Goal: Information Seeking & Learning: Compare options

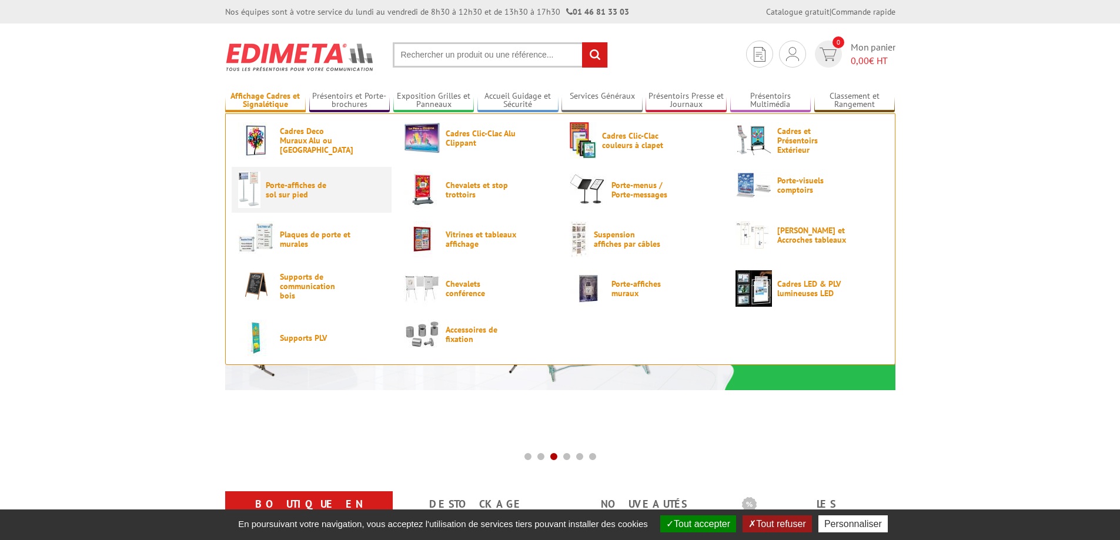
click at [294, 193] on span "Porte-affiches de sol sur pied" at bounding box center [301, 189] width 71 height 19
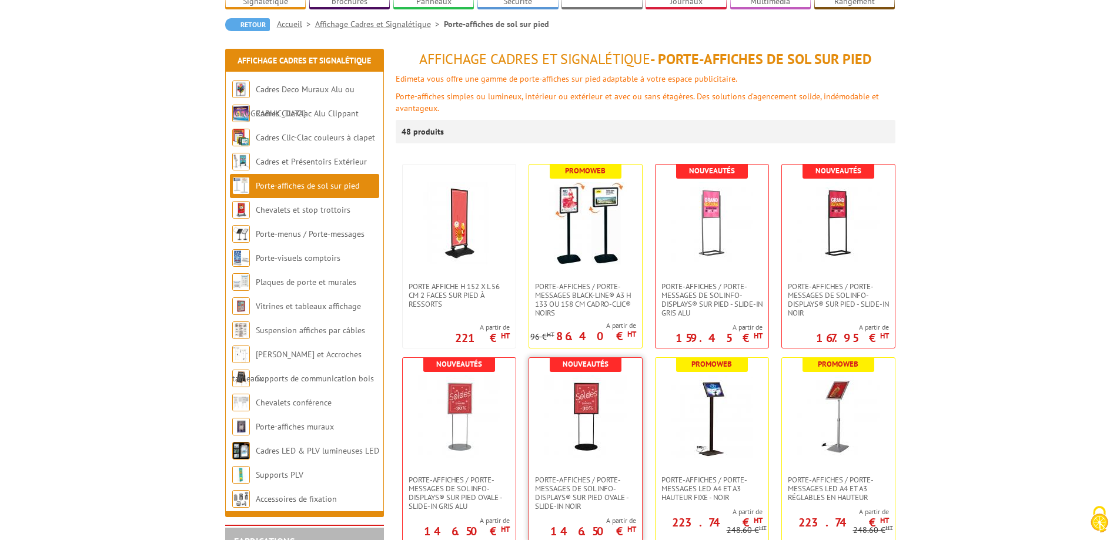
scroll to position [118, 0]
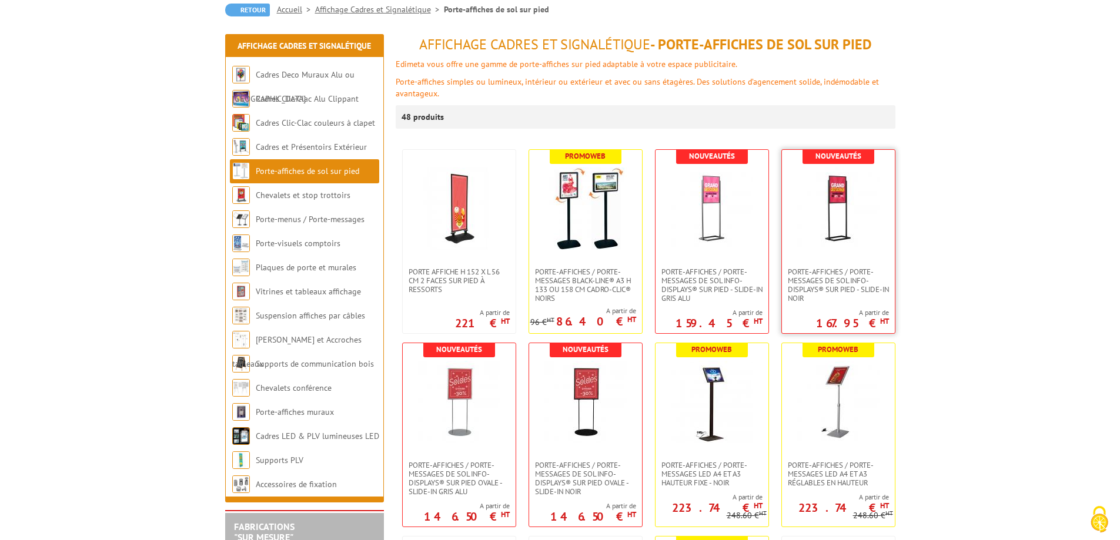
click at [827, 245] on img at bounding box center [838, 209] width 82 height 82
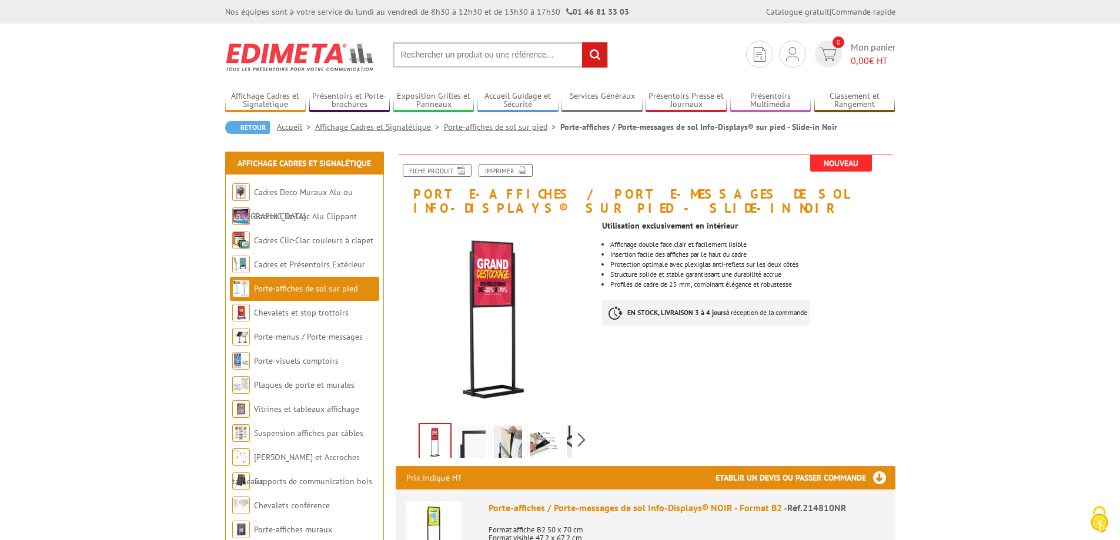
click at [508, 444] on img at bounding box center [508, 444] width 28 height 36
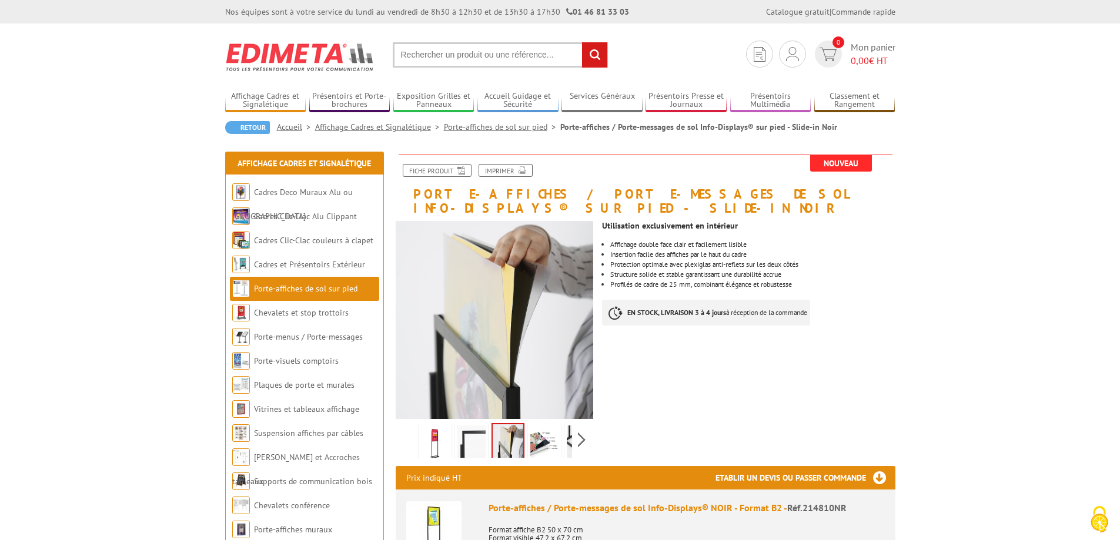
click at [537, 444] on img at bounding box center [544, 444] width 28 height 36
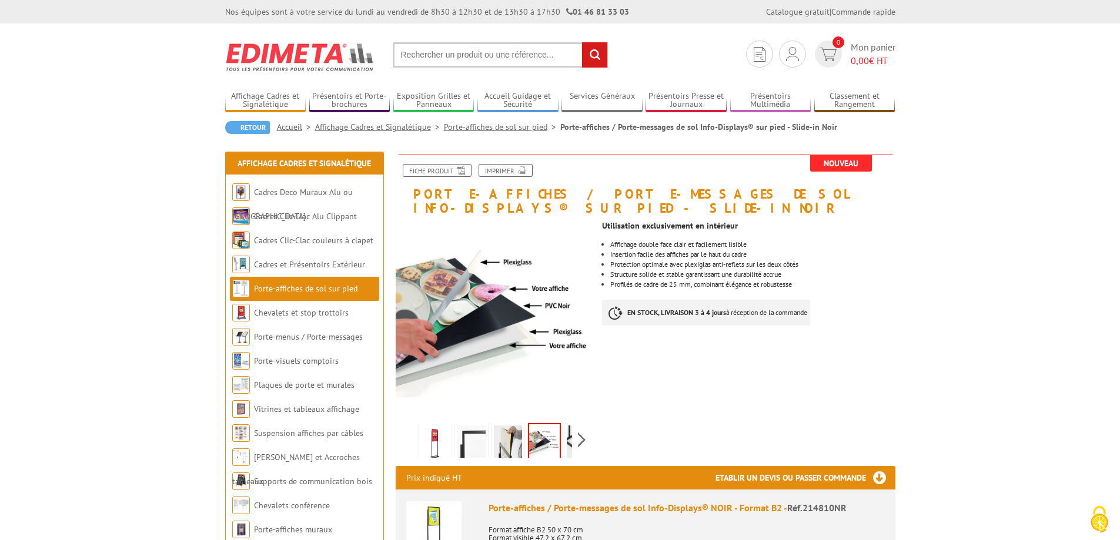
click at [442, 447] on img at bounding box center [435, 444] width 28 height 36
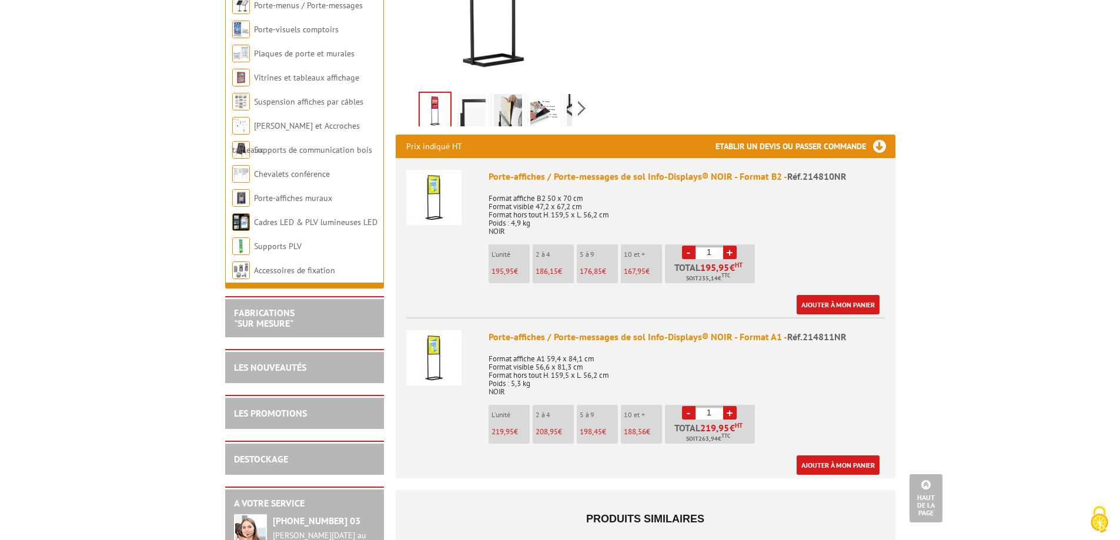
scroll to position [353, 0]
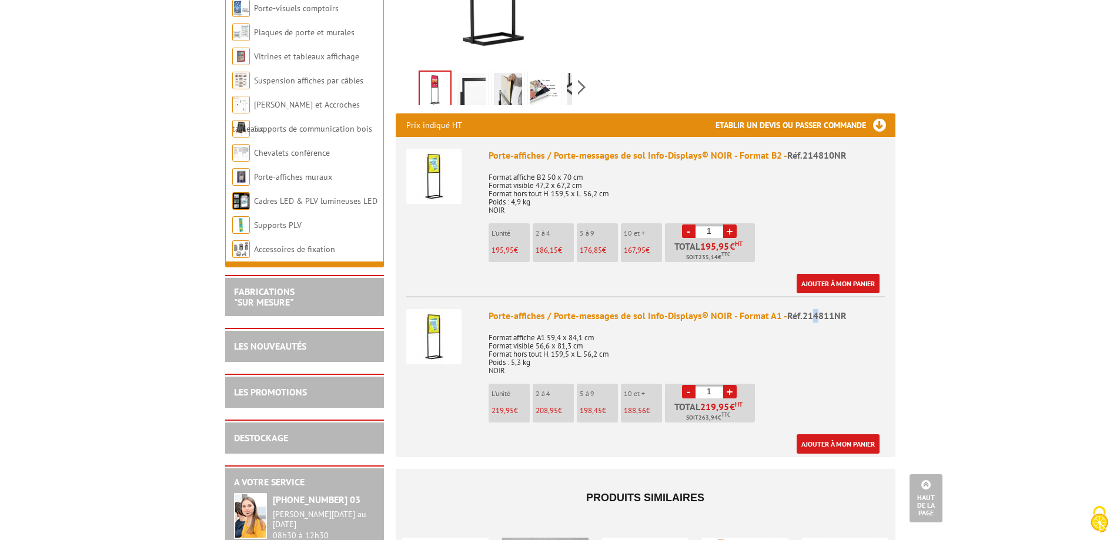
click at [815, 318] on span "Réf.214811NR" at bounding box center [816, 316] width 59 height 12
drag, startPoint x: 798, startPoint y: 318, endPoint x: 821, endPoint y: 316, distance: 23.0
click at [821, 316] on span "Réf.214811NR" at bounding box center [816, 316] width 59 height 12
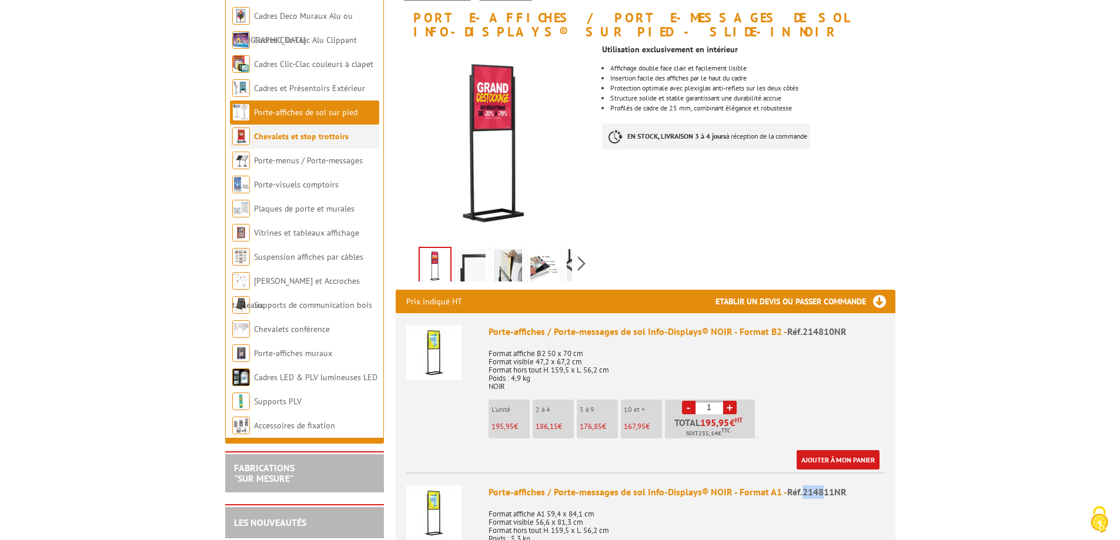
scroll to position [118, 0]
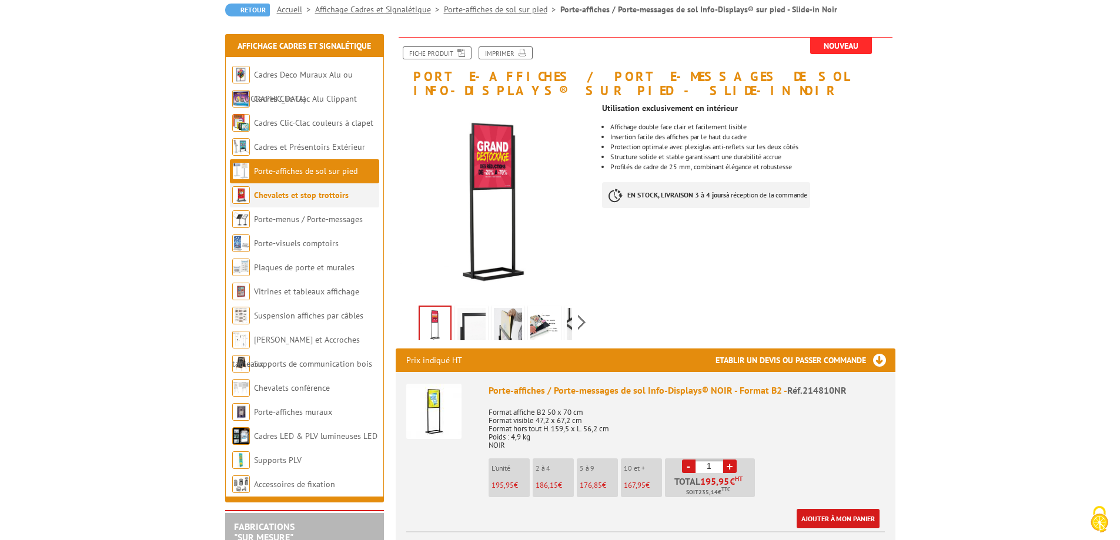
click at [277, 195] on link "Chevalets et stop trottoirs" at bounding box center [301, 195] width 95 height 11
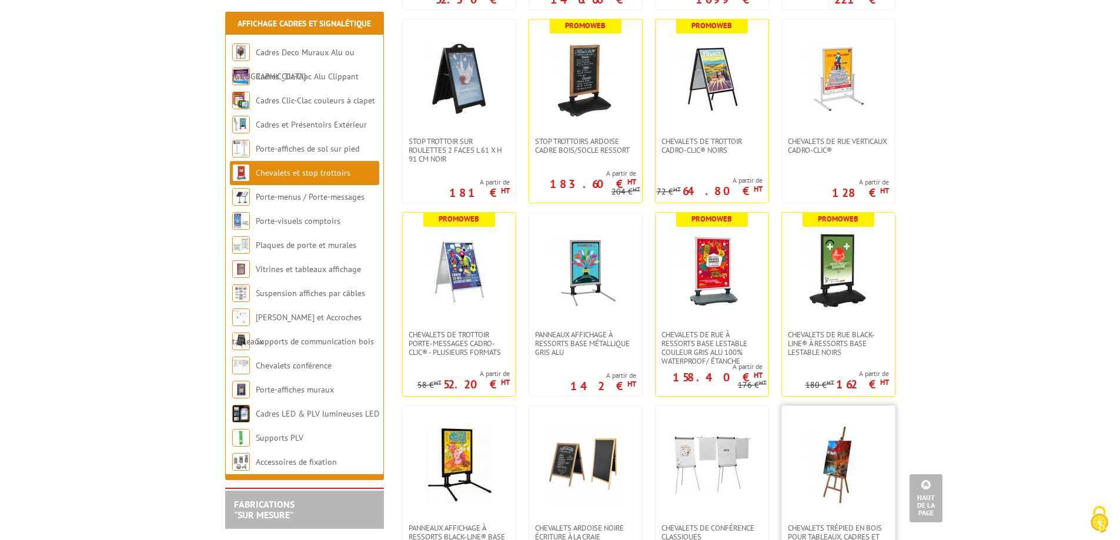
scroll to position [353, 0]
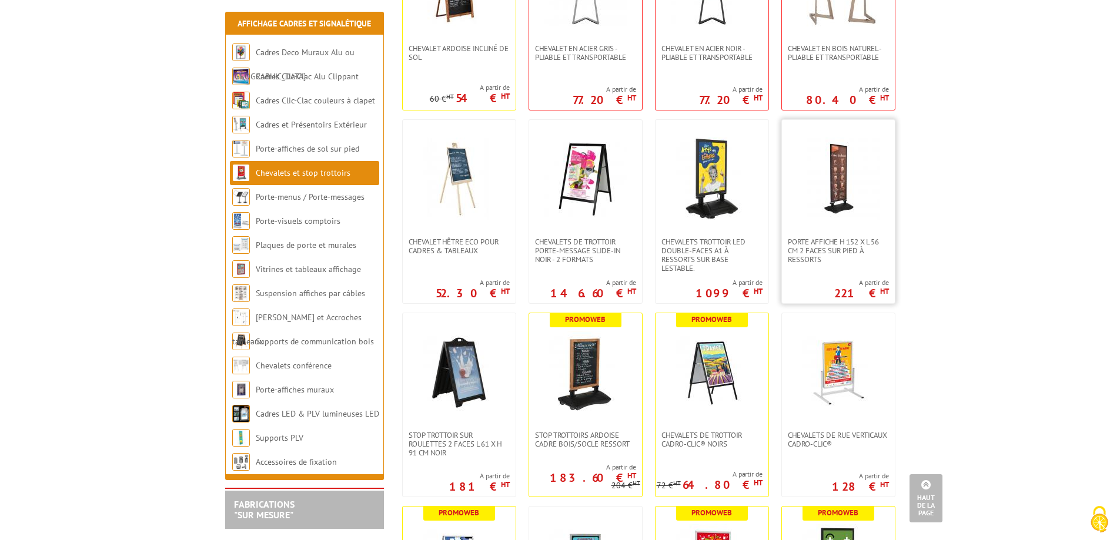
click at [843, 192] on img at bounding box center [838, 179] width 82 height 82
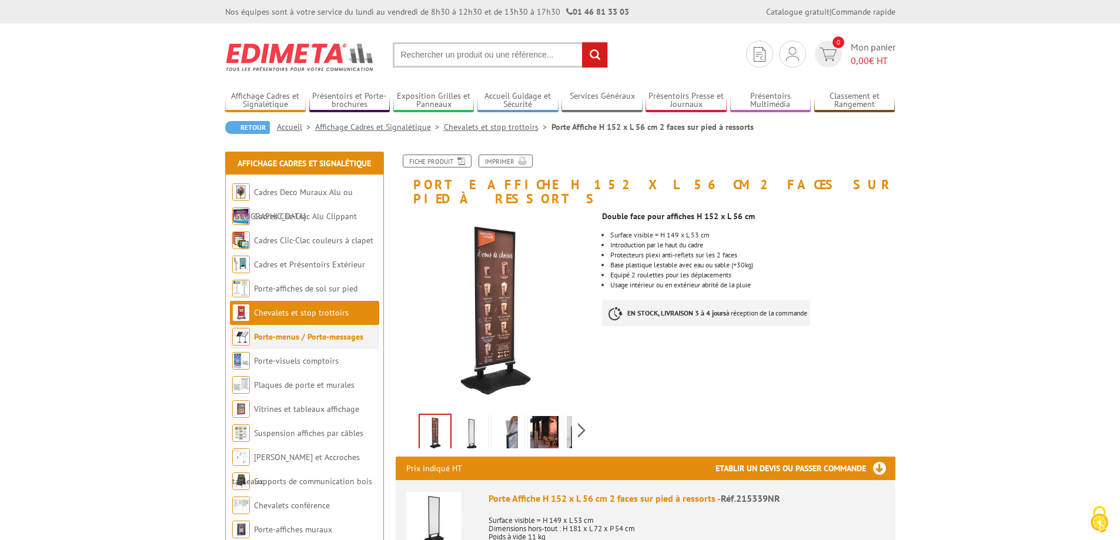
click at [306, 346] on li "Porte-menus / Porte-messages" at bounding box center [304, 337] width 149 height 24
click at [309, 341] on link "Porte-menus / Porte-messages" at bounding box center [308, 337] width 109 height 11
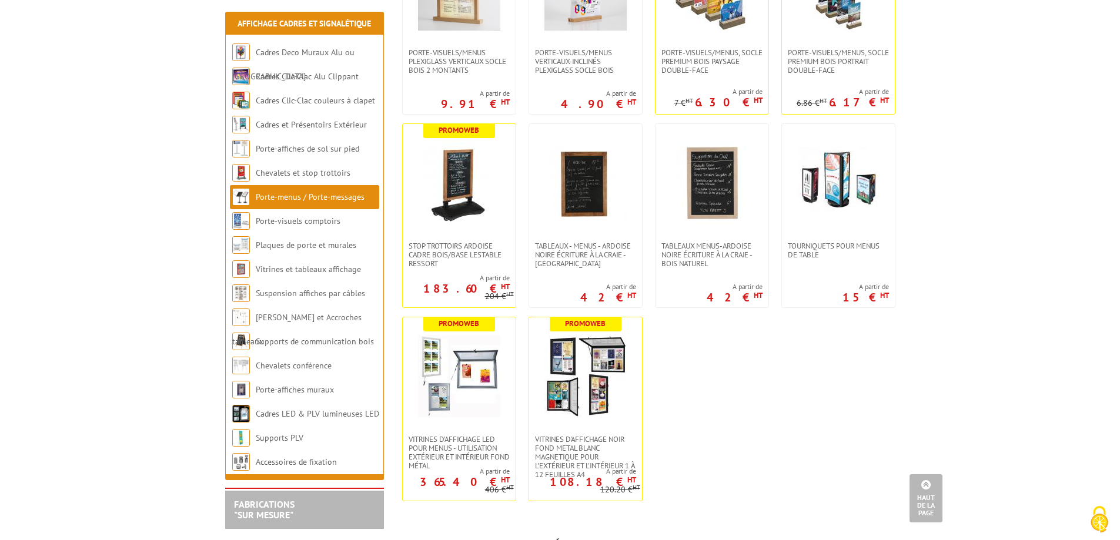
scroll to position [1763, 0]
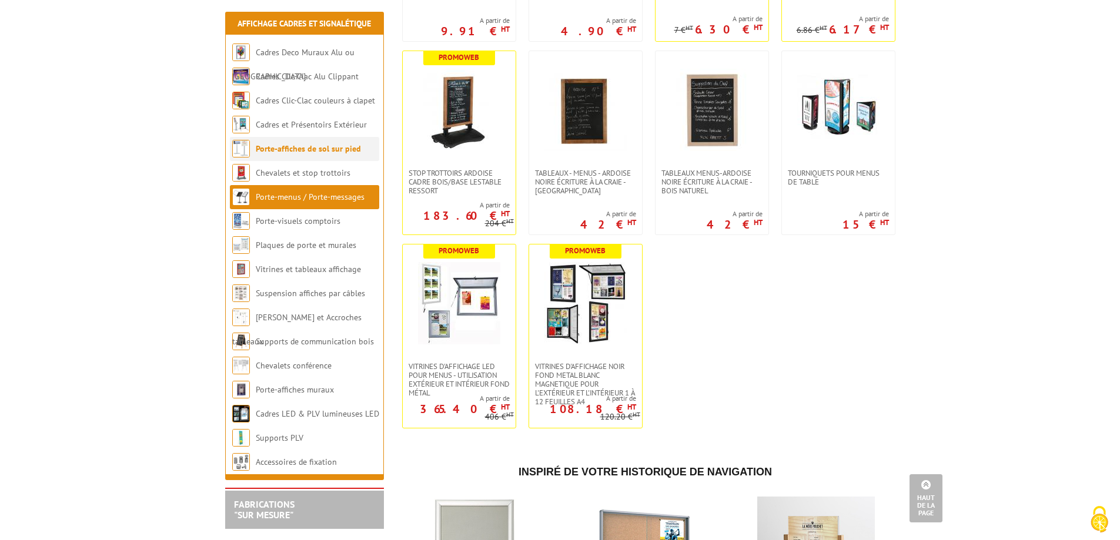
click at [312, 151] on link "Porte-affiches de sol sur pied" at bounding box center [308, 148] width 105 height 11
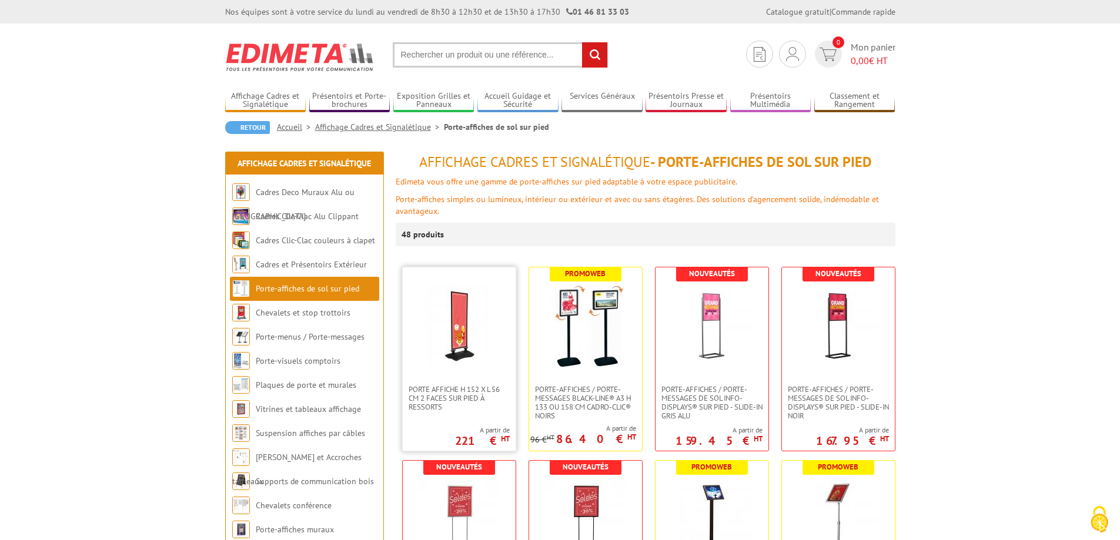
click at [460, 347] on img at bounding box center [459, 326] width 82 height 82
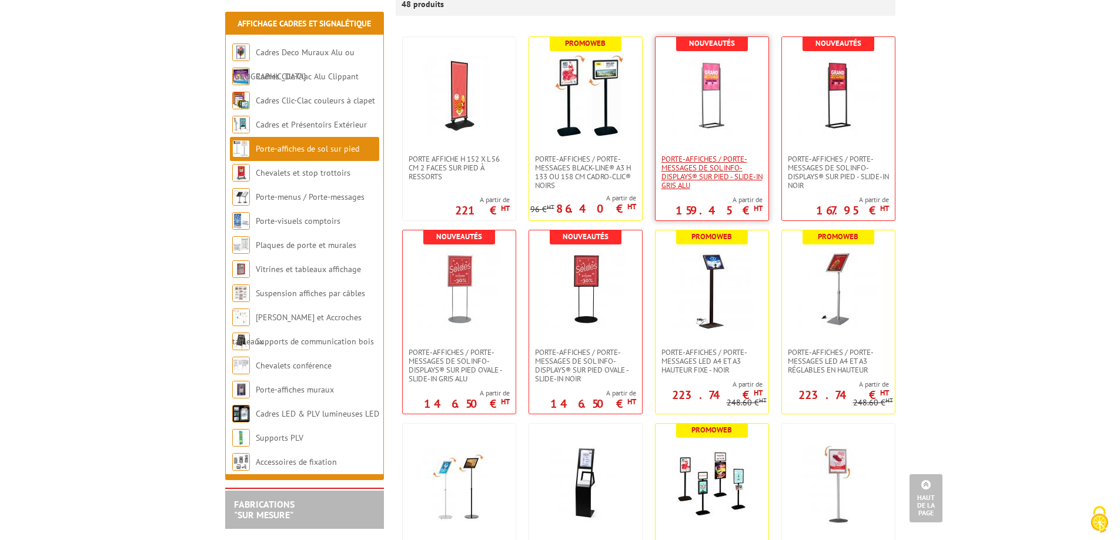
scroll to position [176, 0]
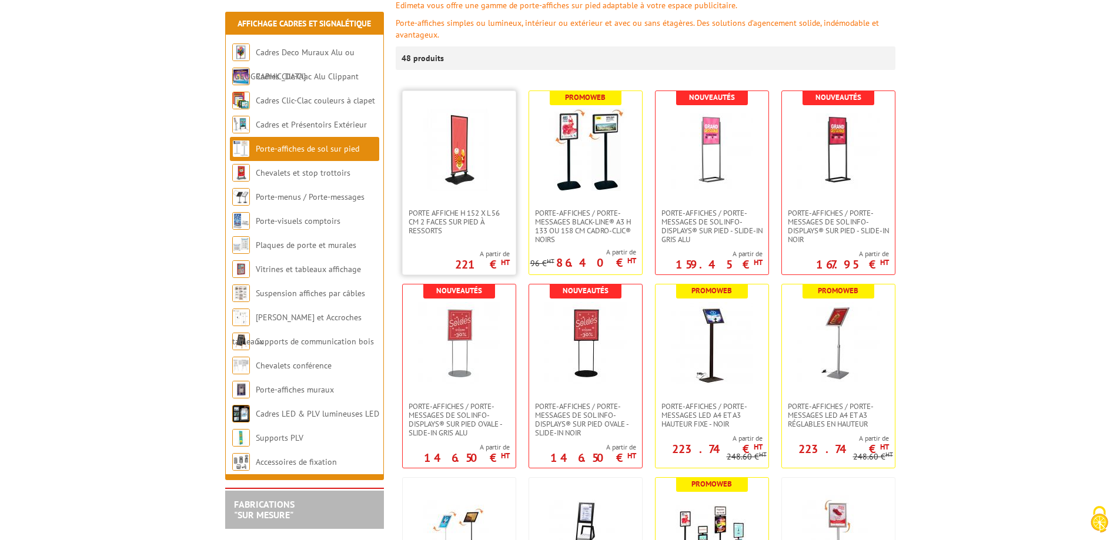
click at [468, 165] on img at bounding box center [459, 150] width 82 height 82
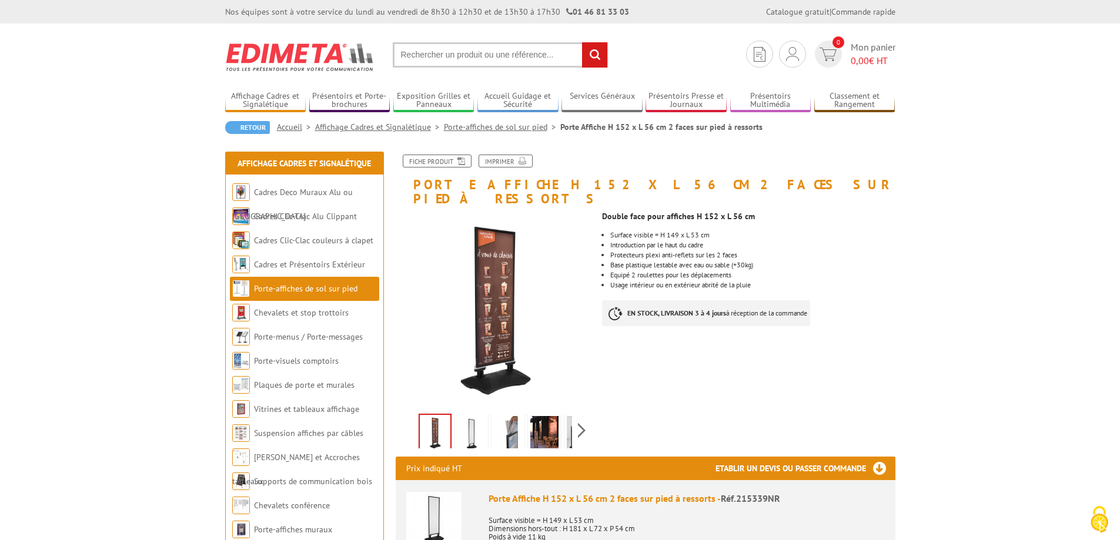
click at [474, 428] on img at bounding box center [471, 434] width 28 height 36
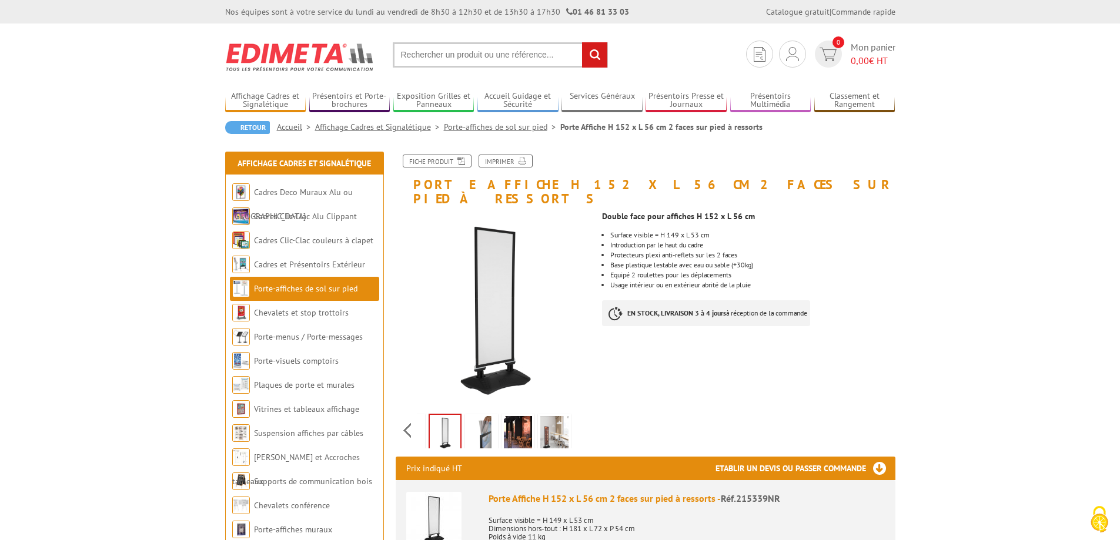
click at [578, 413] on div "Previous Next" at bounding box center [495, 430] width 198 height 41
click at [560, 424] on img at bounding box center [554, 434] width 28 height 36
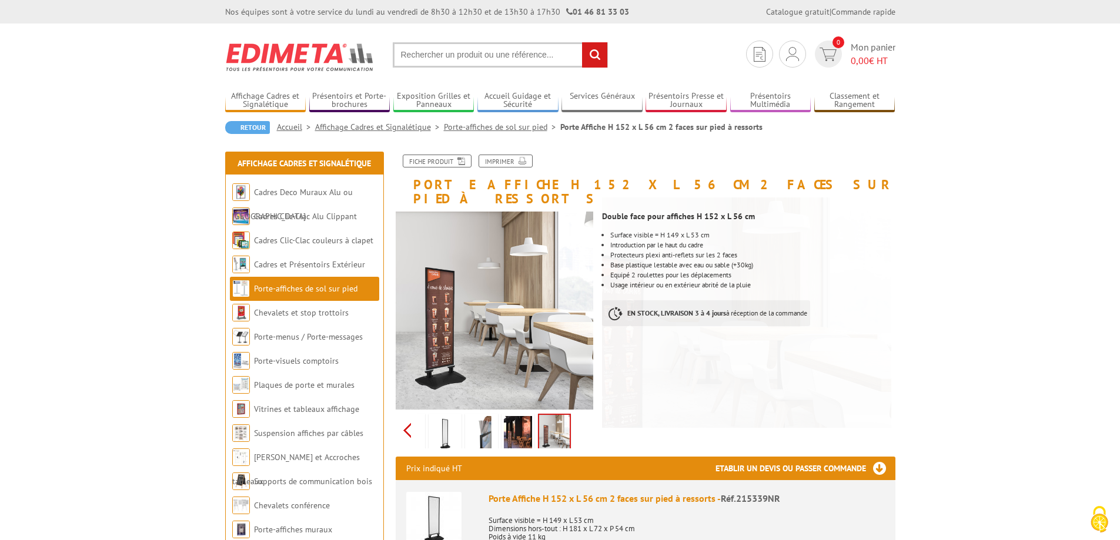
click at [408, 417] on div "Previous Next" at bounding box center [495, 430] width 198 height 41
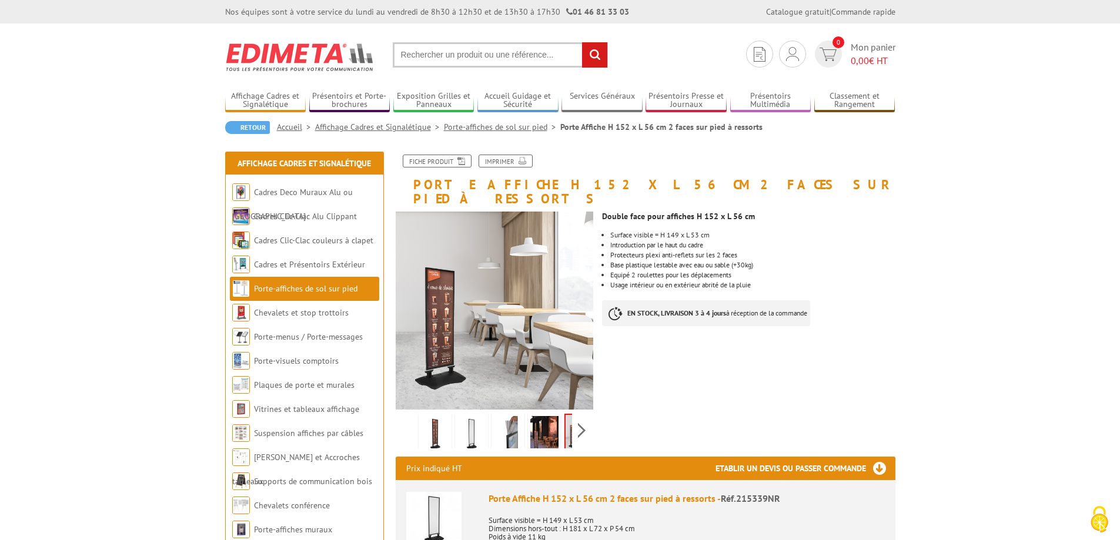
click at [440, 417] on img at bounding box center [435, 434] width 28 height 36
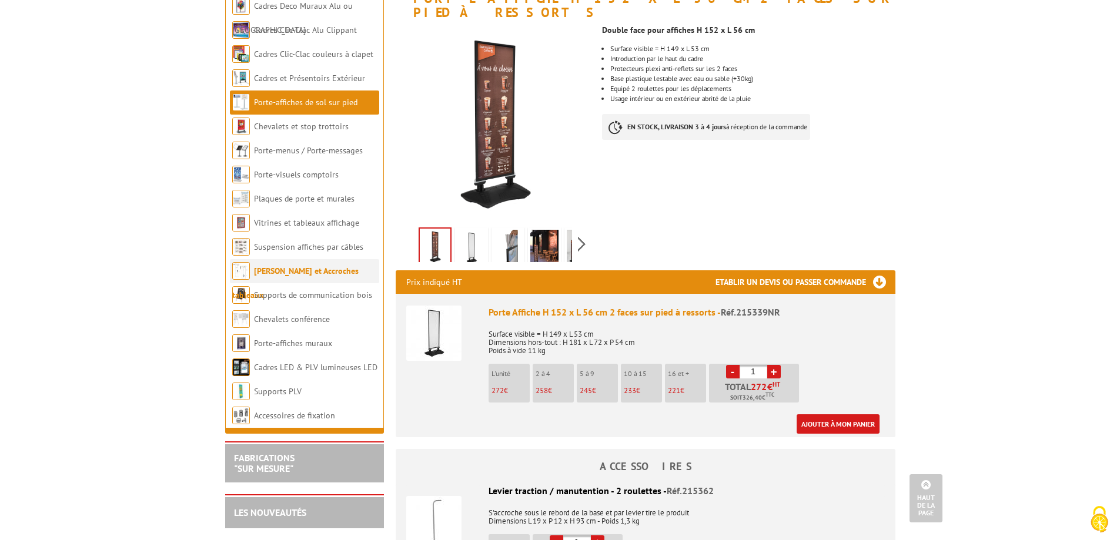
scroll to position [176, 0]
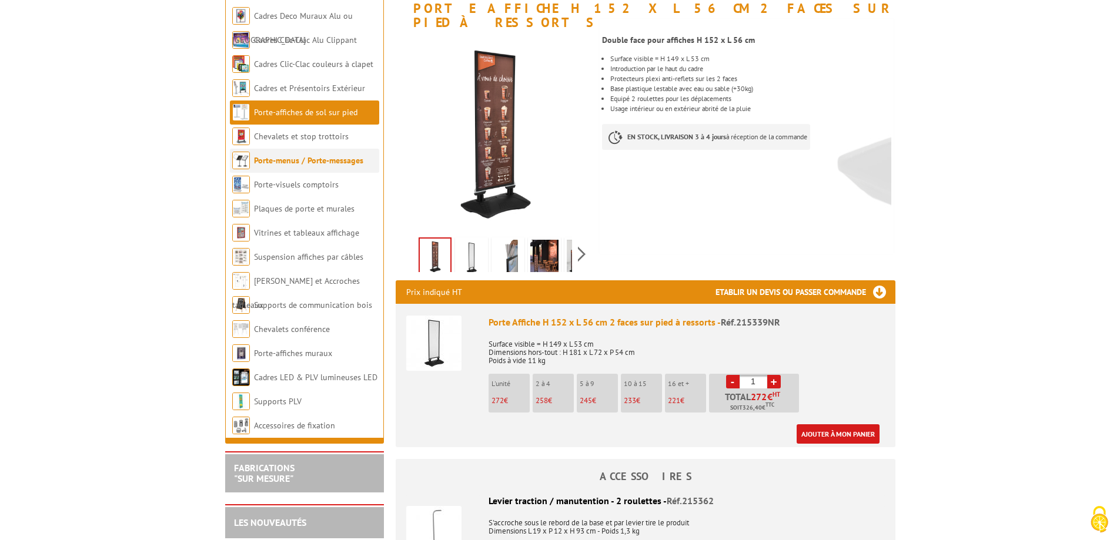
click at [320, 160] on link "Porte-menus / Porte-messages" at bounding box center [308, 160] width 109 height 11
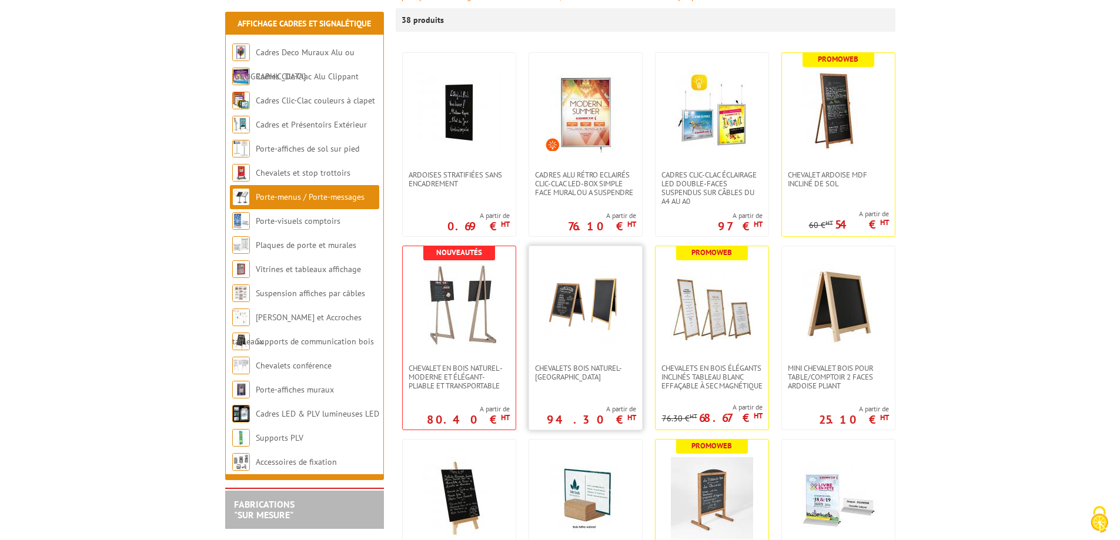
scroll to position [235, 0]
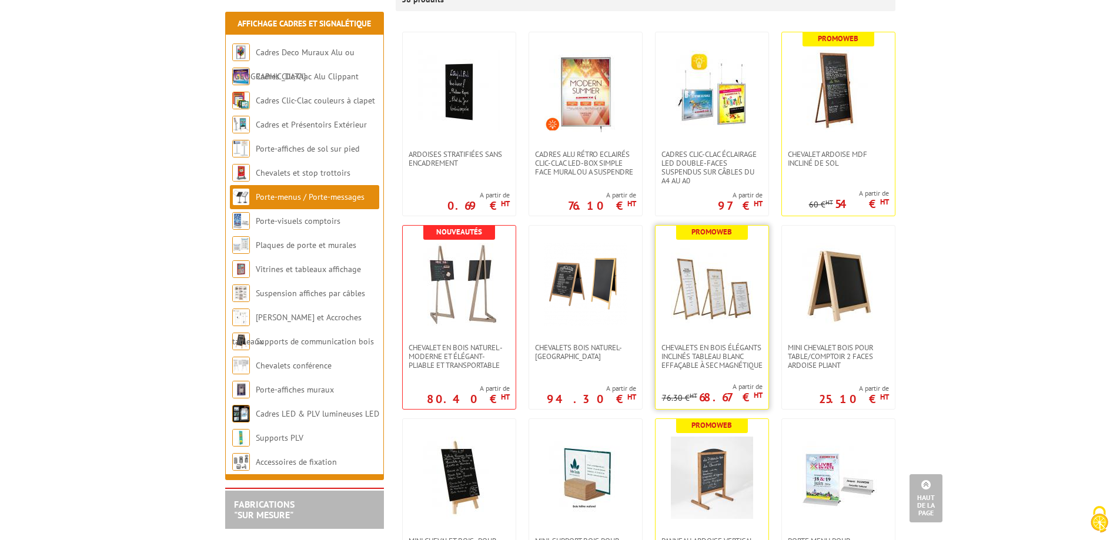
click at [705, 319] on img at bounding box center [712, 284] width 82 height 82
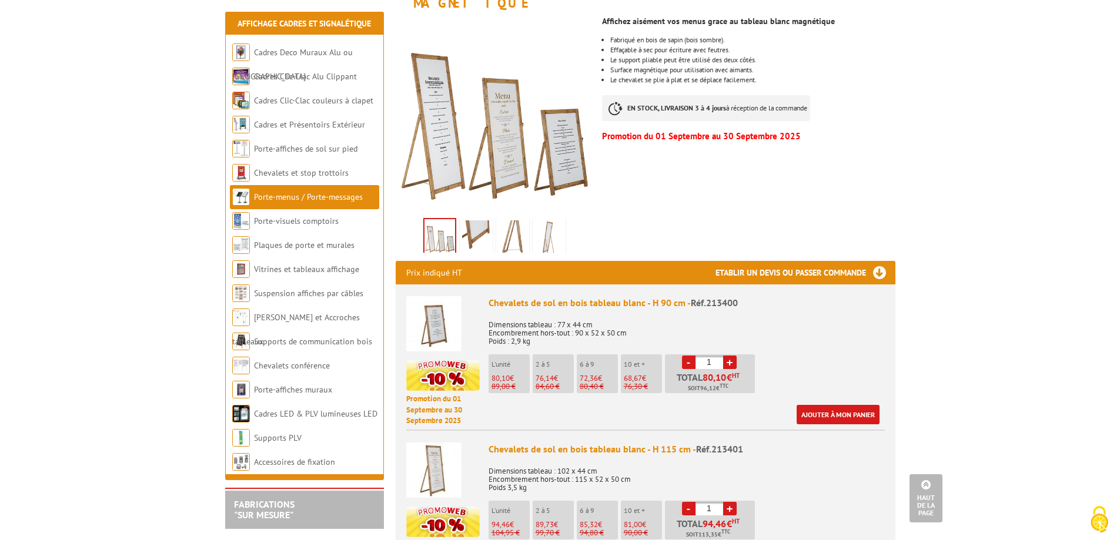
scroll to position [235, 0]
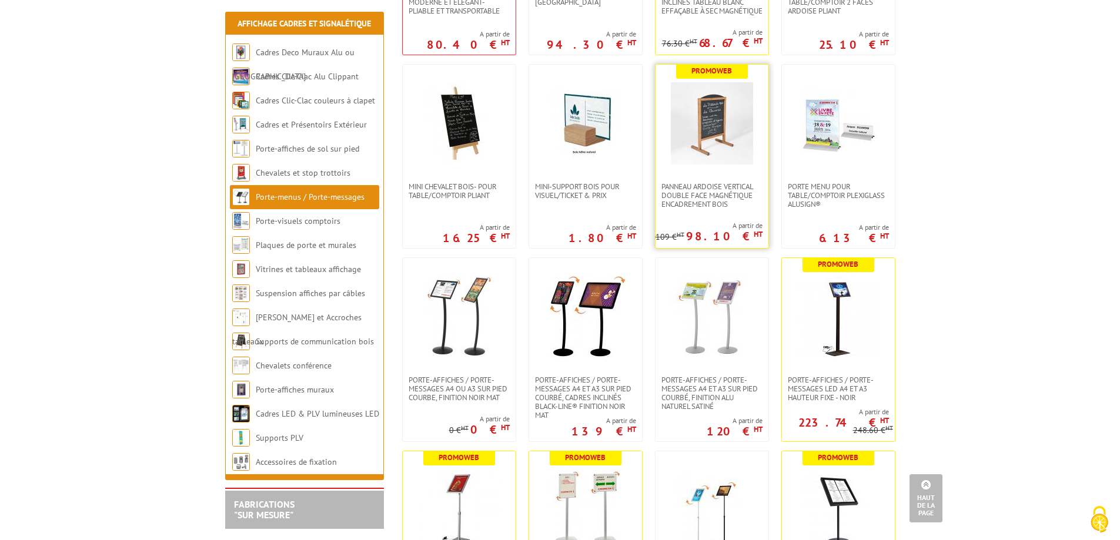
scroll to position [523, 0]
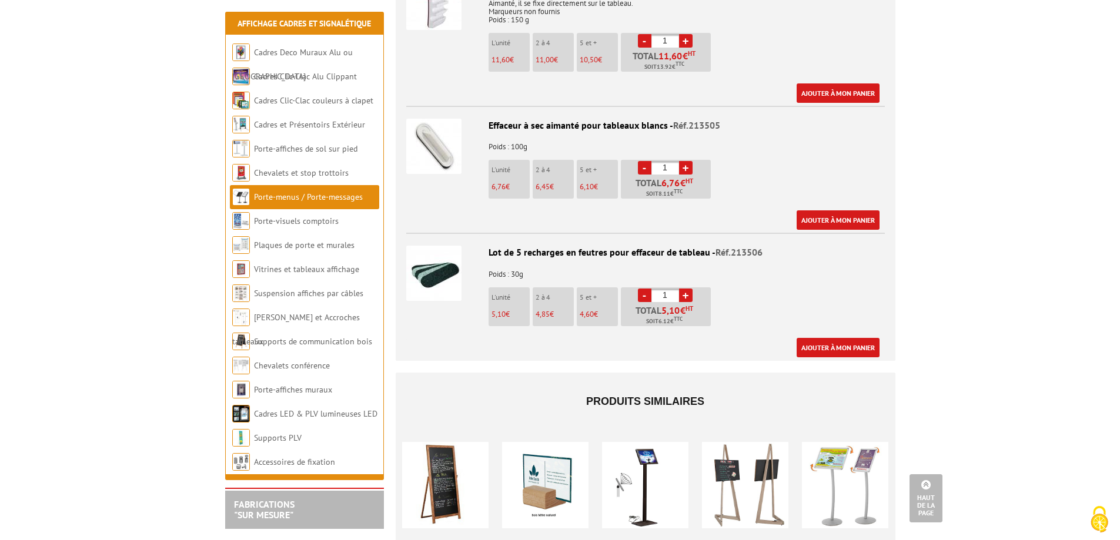
scroll to position [1234, 0]
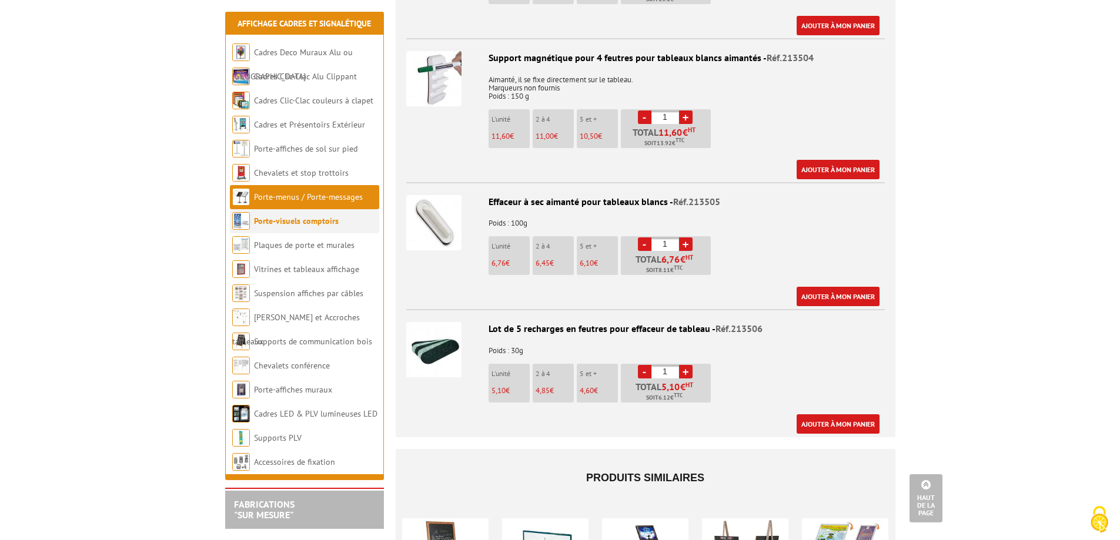
click at [330, 226] on li "Porte-visuels comptoirs" at bounding box center [304, 221] width 149 height 24
click at [282, 221] on link "Porte-visuels comptoirs" at bounding box center [296, 221] width 85 height 11
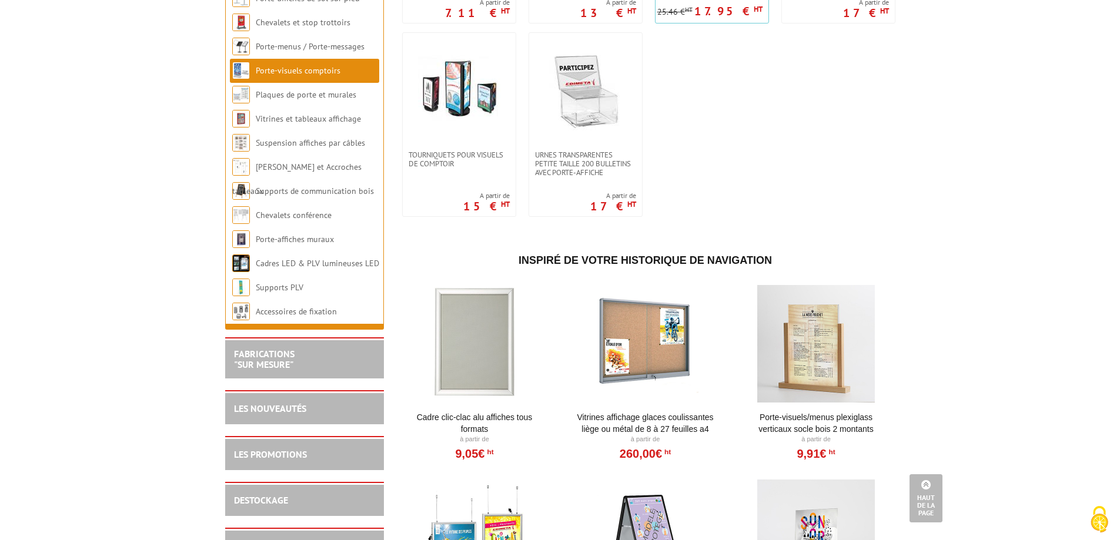
scroll to position [1234, 0]
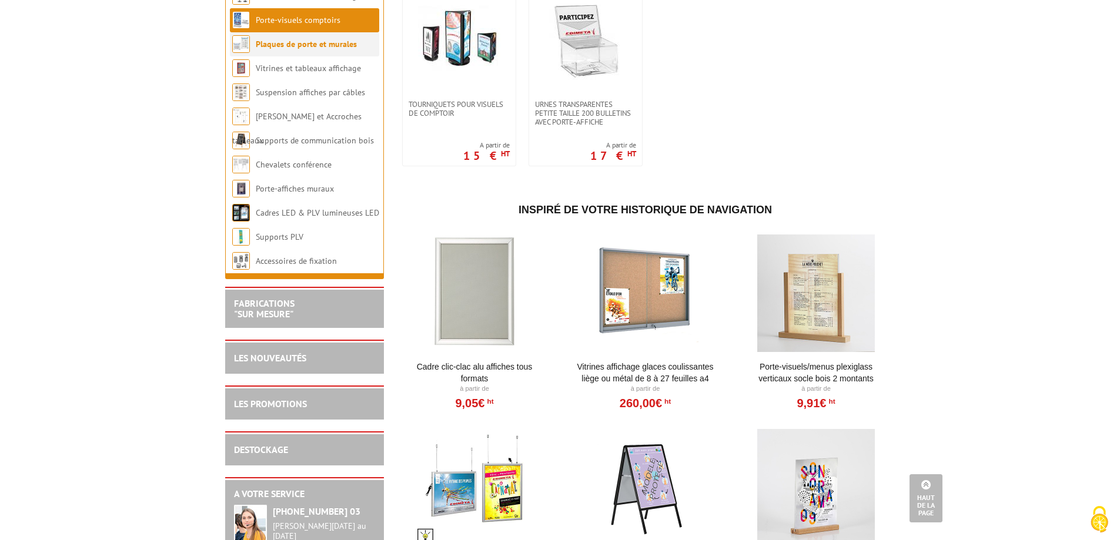
click at [290, 56] on li "Plaques de porte et murales" at bounding box center [304, 44] width 149 height 24
click at [299, 49] on link "Plaques de porte et murales" at bounding box center [306, 44] width 101 height 11
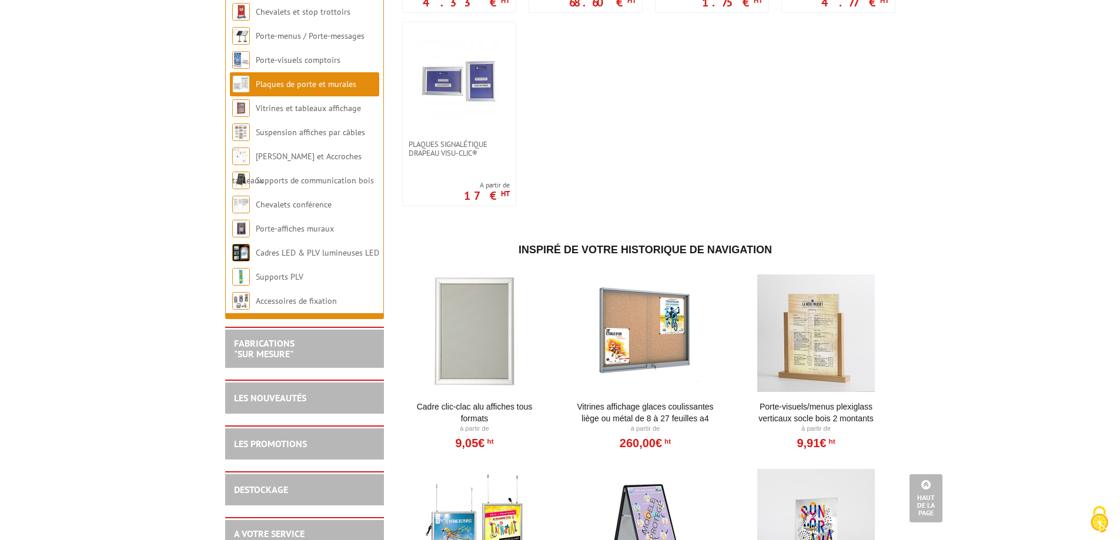
scroll to position [882, 0]
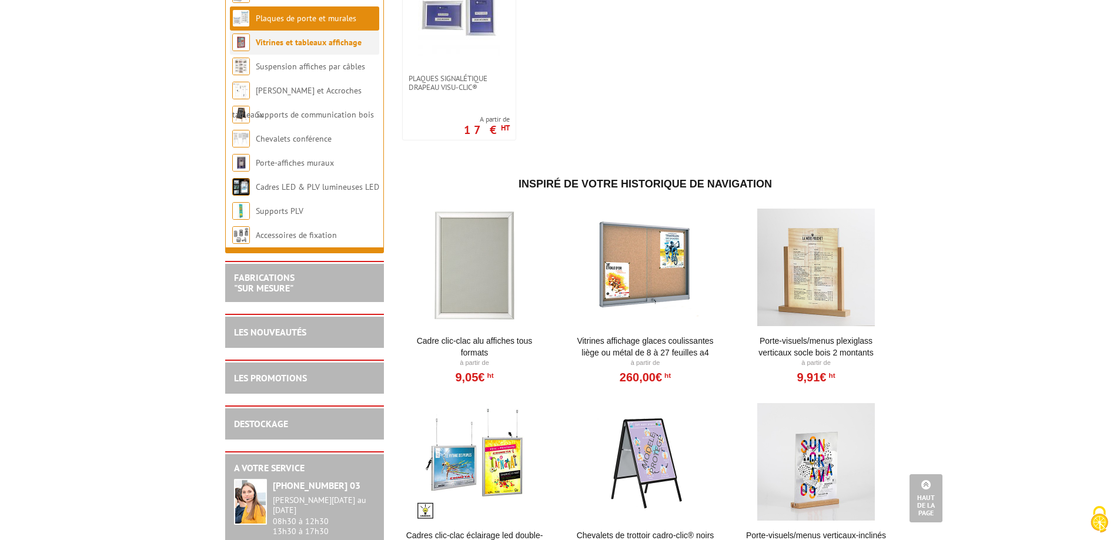
click at [288, 48] on link "Vitrines et tableaux affichage" at bounding box center [309, 42] width 106 height 11
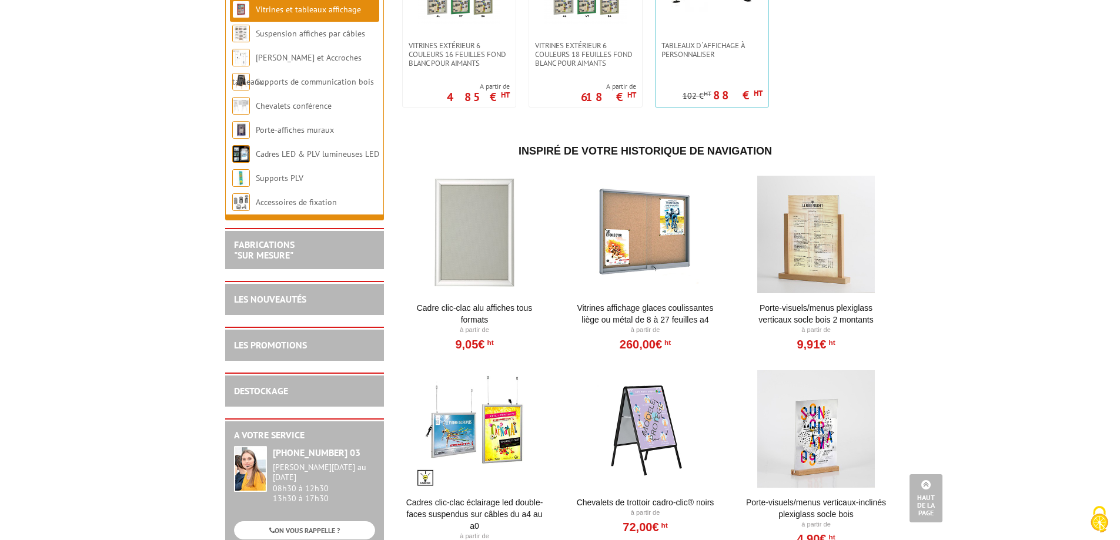
scroll to position [1058, 0]
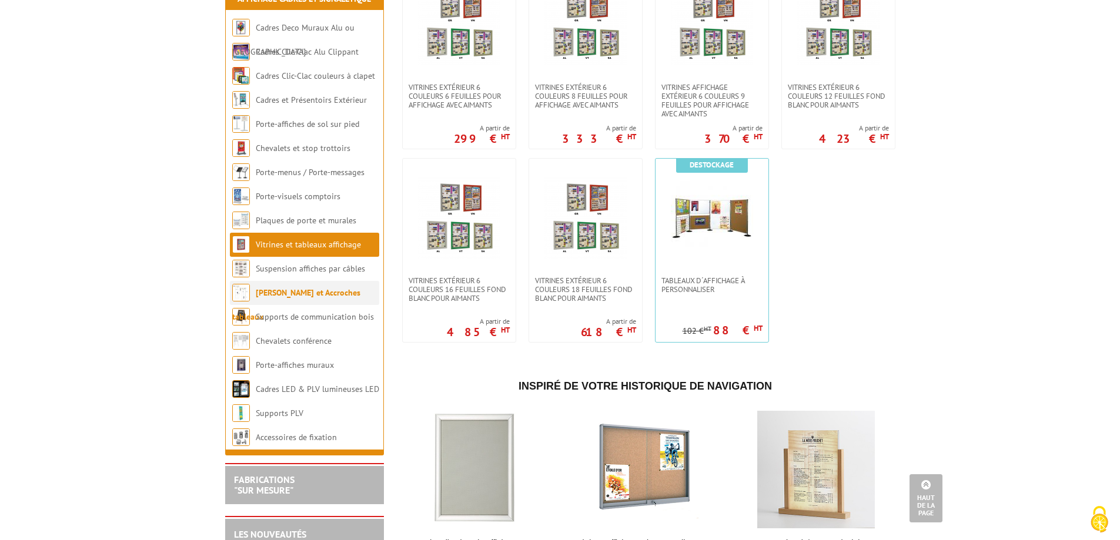
click at [301, 302] on link "[PERSON_NAME] et Accroches tableaux" at bounding box center [296, 304] width 128 height 35
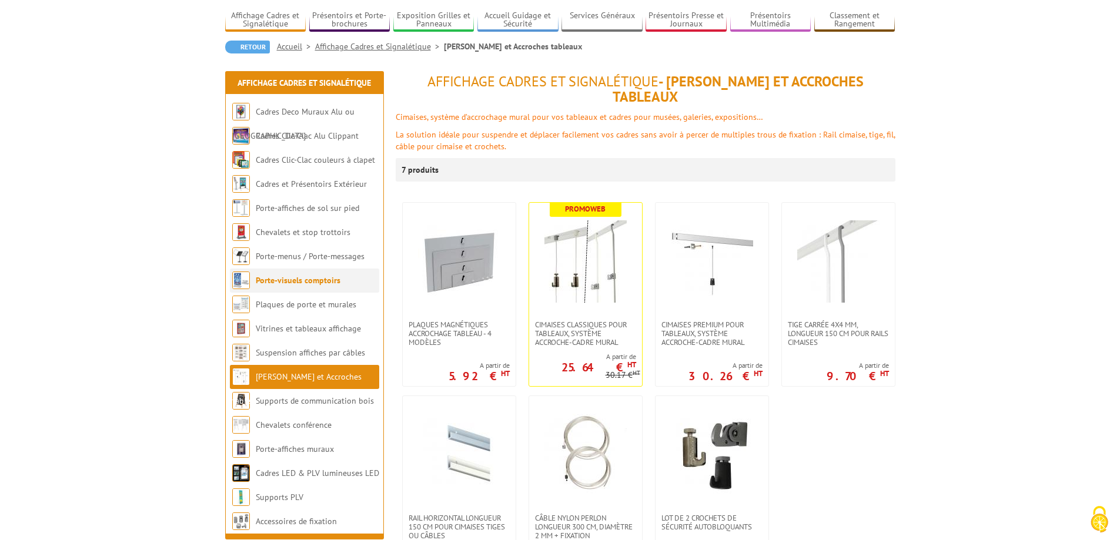
scroll to position [235, 0]
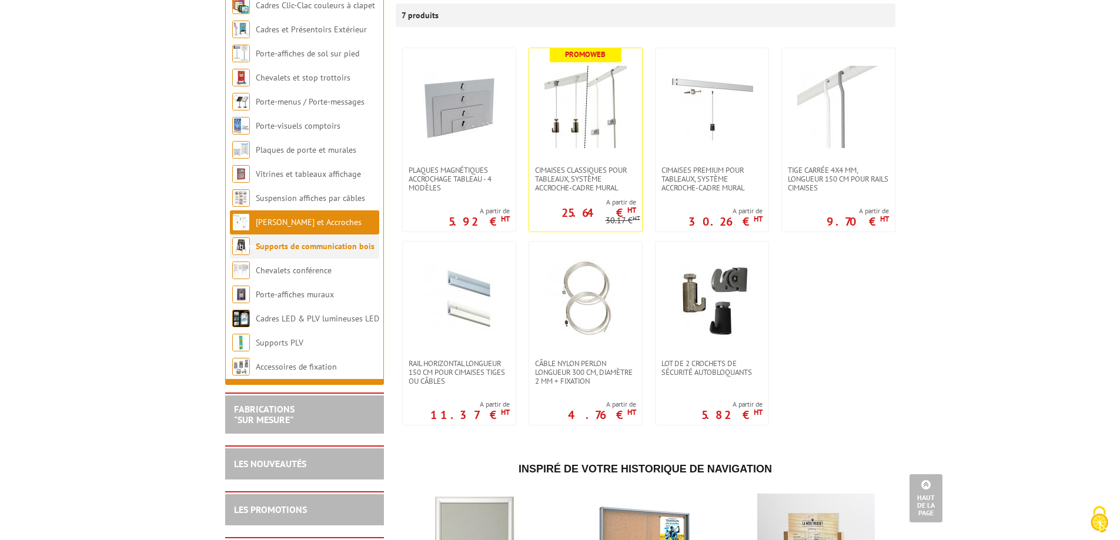
click at [326, 244] on link "Supports de communication bois" at bounding box center [315, 246] width 119 height 11
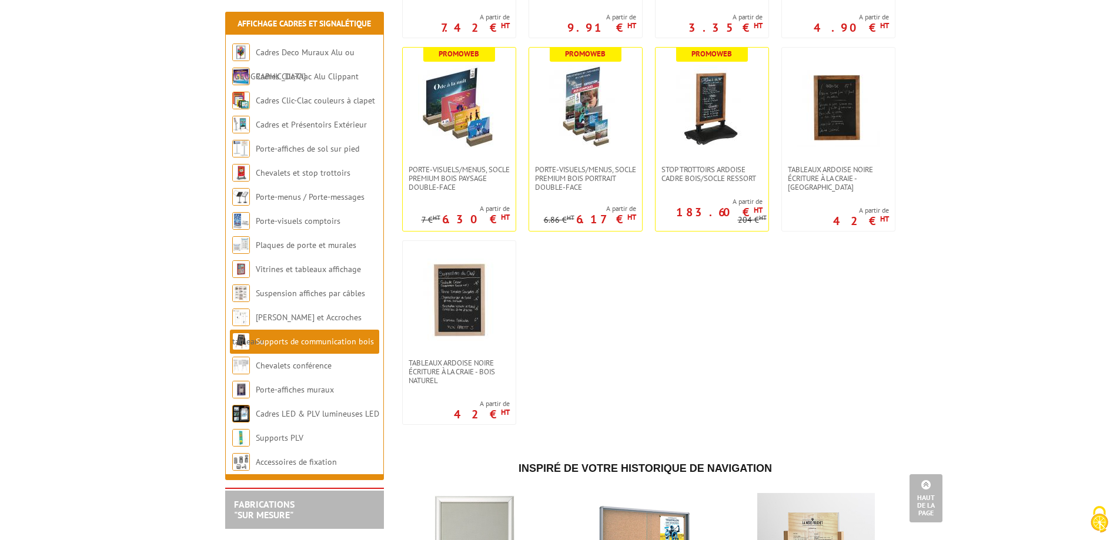
scroll to position [1822, 0]
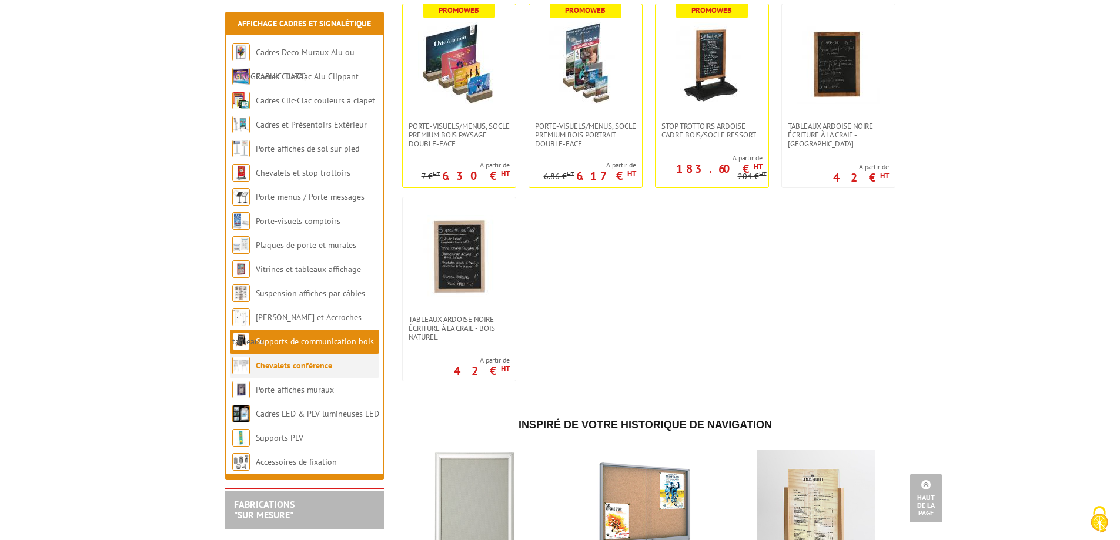
click at [297, 367] on link "Chevalets conférence" at bounding box center [294, 365] width 76 height 11
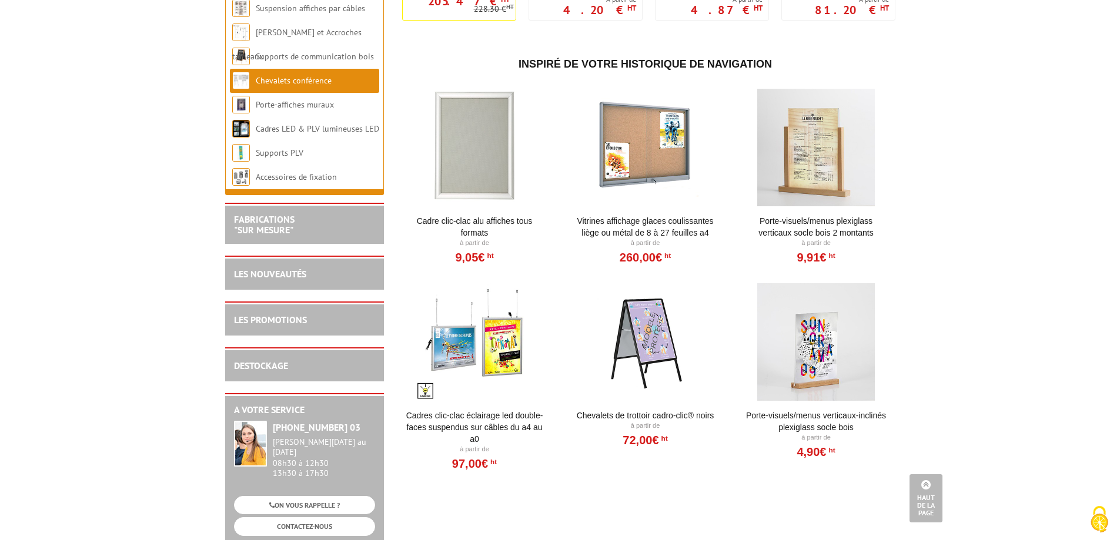
scroll to position [294, 0]
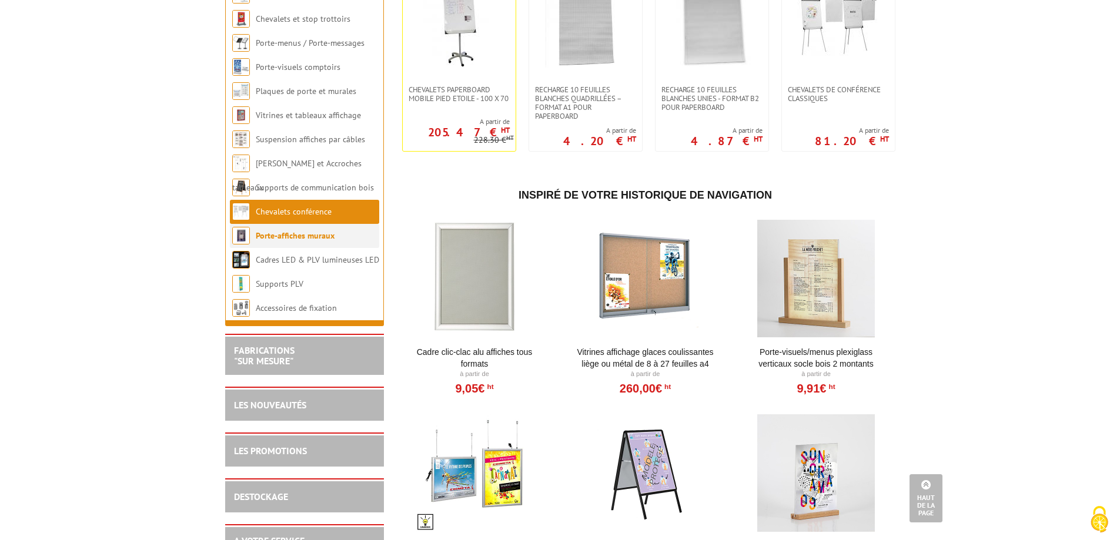
click at [292, 239] on link "Porte-affiches muraux" at bounding box center [295, 235] width 79 height 11
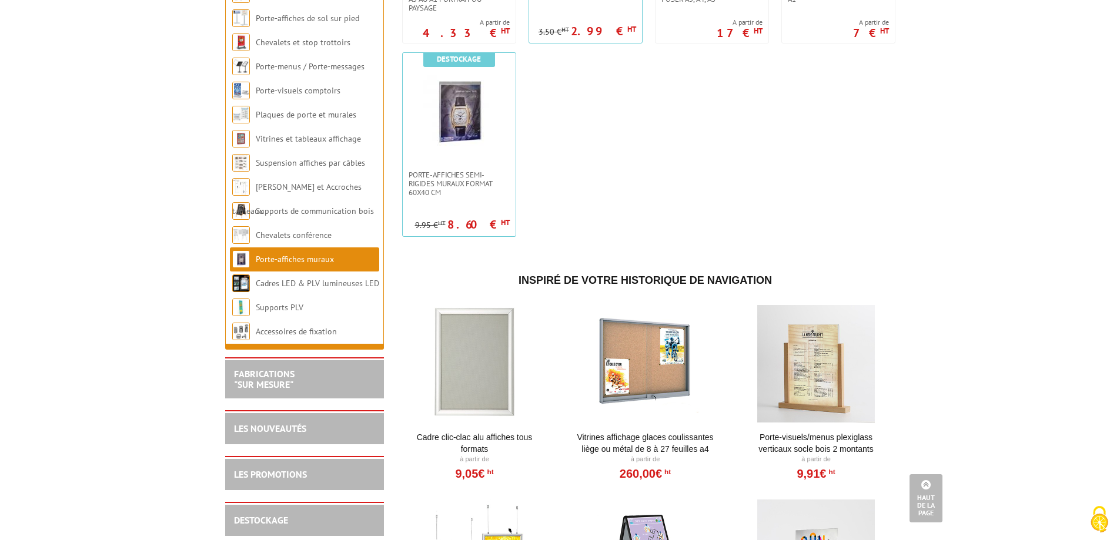
scroll to position [940, 0]
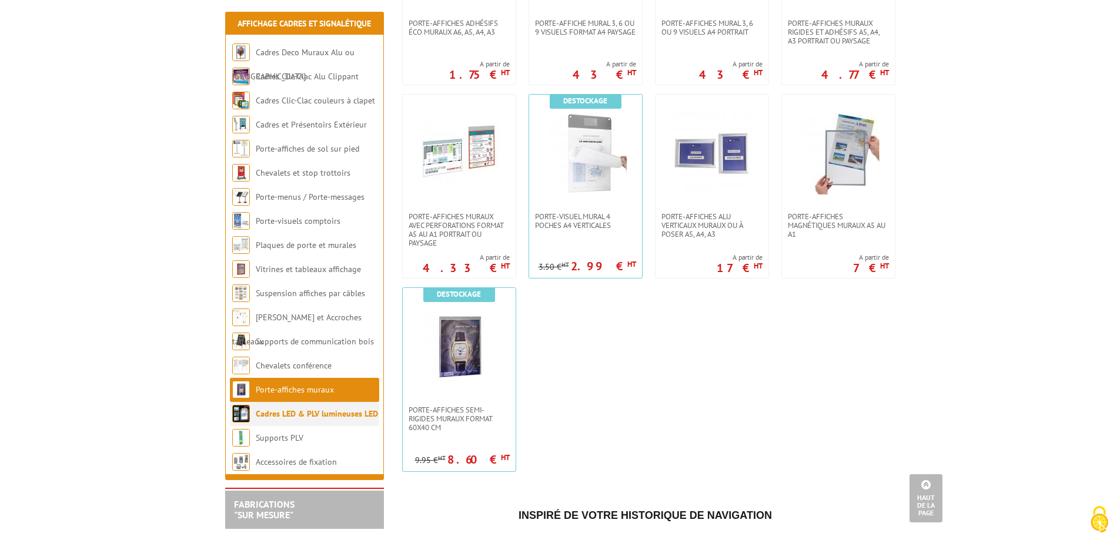
click at [308, 414] on link "Cadres LED & PLV lumineuses LED" at bounding box center [317, 414] width 122 height 11
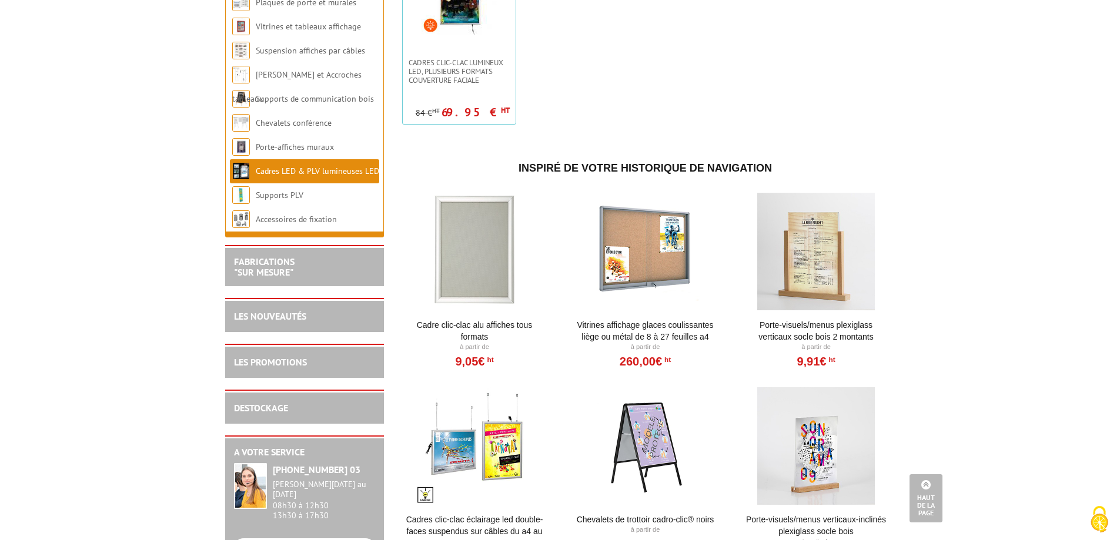
scroll to position [1117, 0]
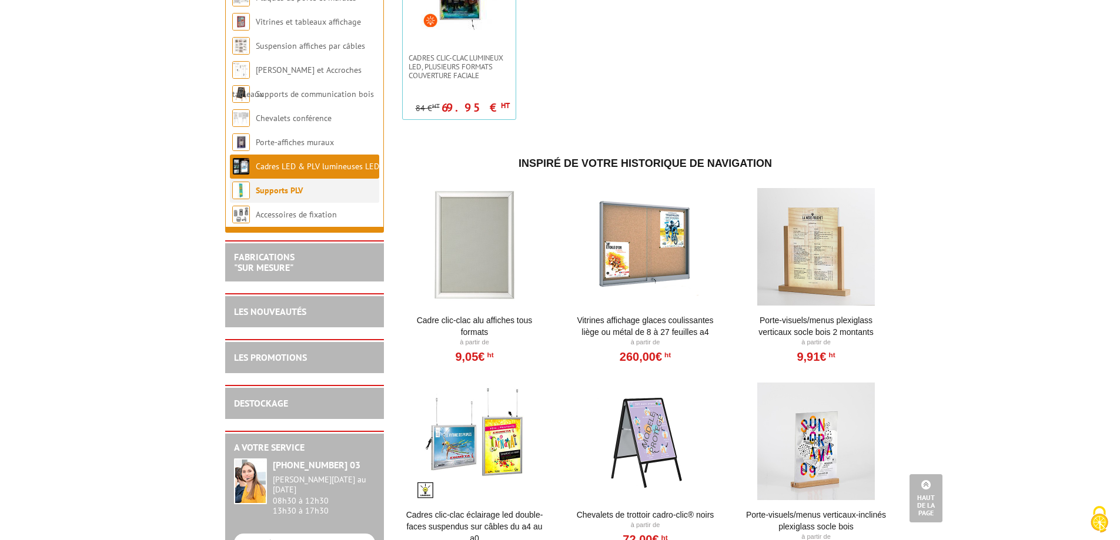
click at [287, 196] on link "Supports PLV" at bounding box center [279, 190] width 47 height 11
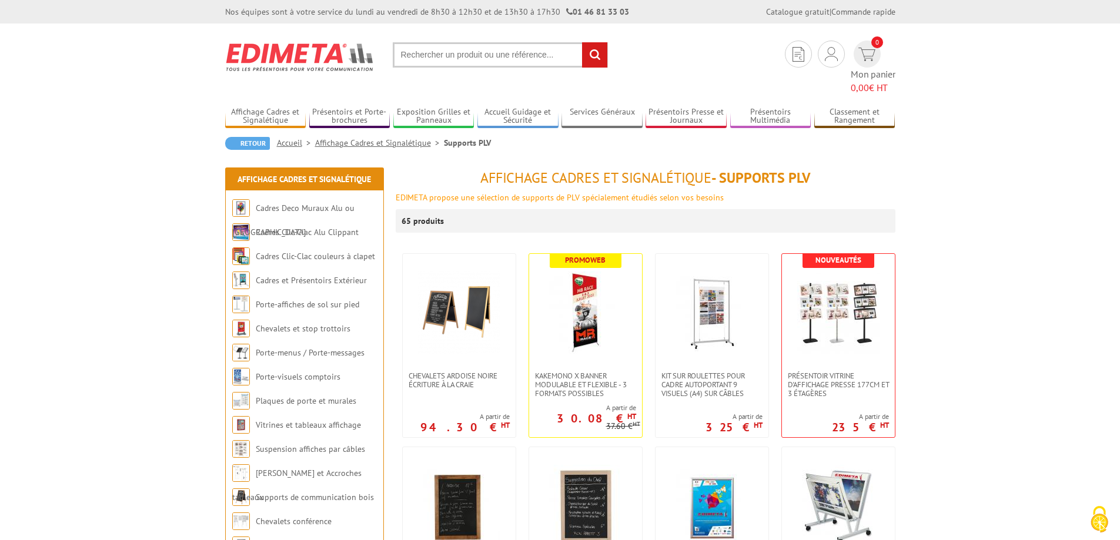
click at [513, 56] on input "text" at bounding box center [500, 54] width 215 height 25
paste input "214811NR"
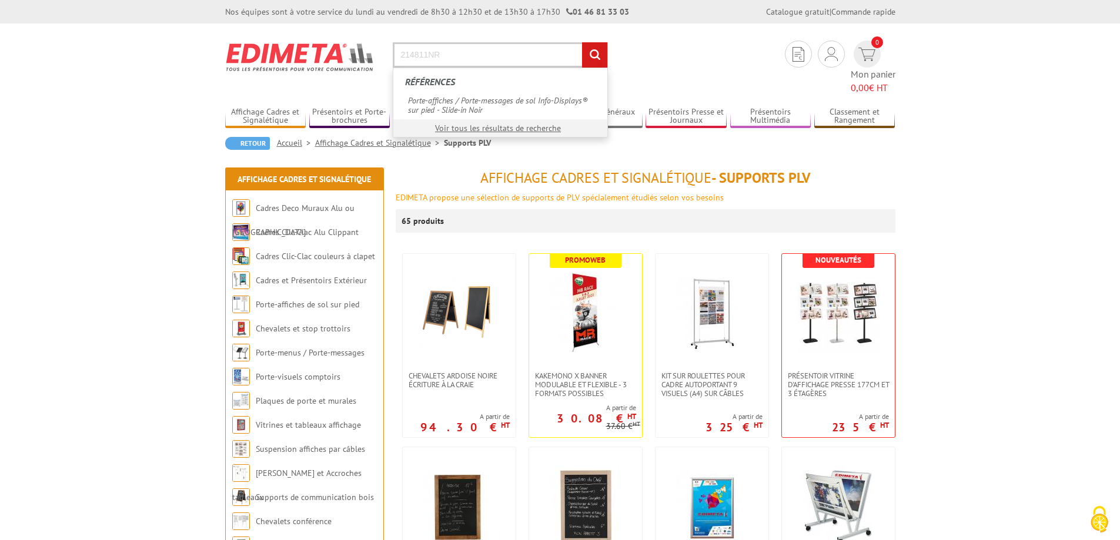
type input "214811NR"
click at [582, 42] on input "rechercher" at bounding box center [594, 54] width 25 height 25
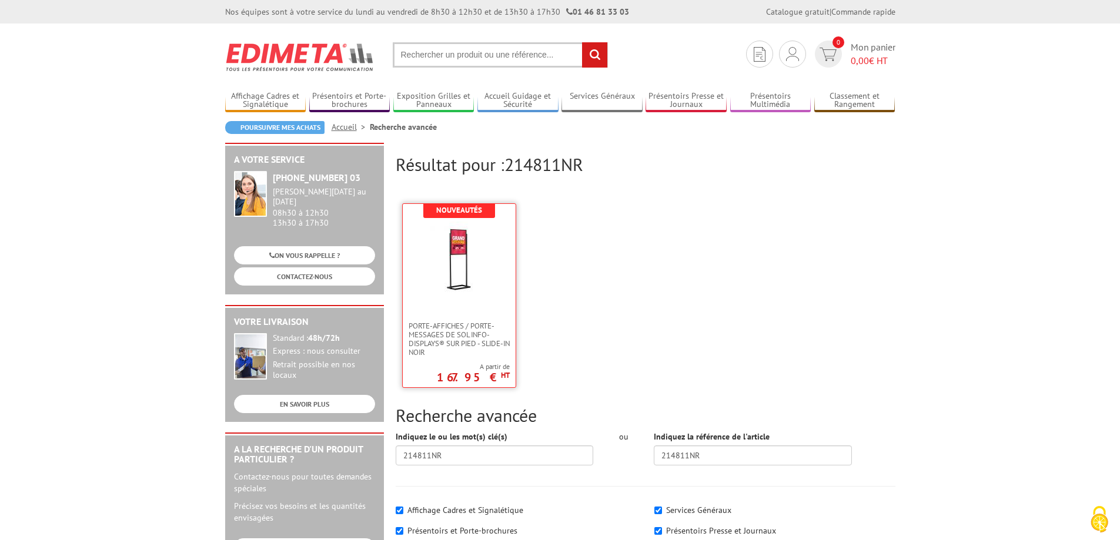
click at [439, 287] on img at bounding box center [459, 260] width 76 height 76
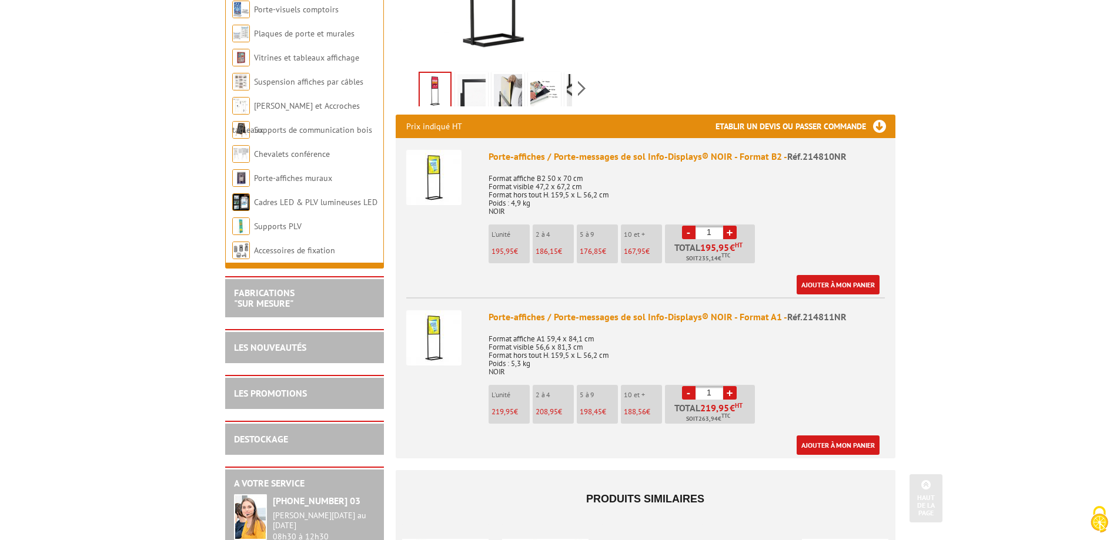
scroll to position [353, 0]
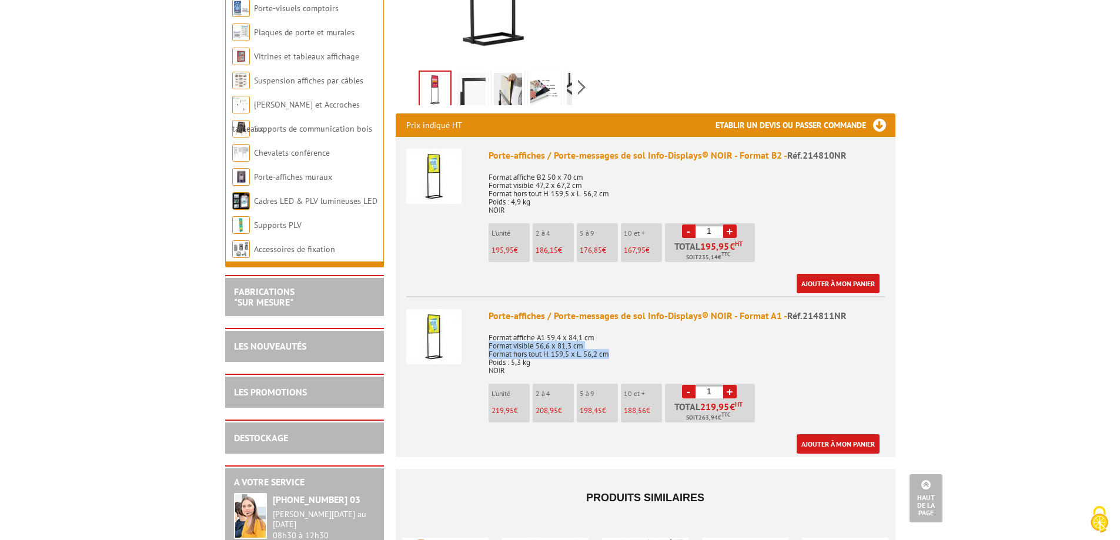
drag, startPoint x: 489, startPoint y: 346, endPoint x: 613, endPoint y: 357, distance: 124.6
click at [613, 357] on p "Format affiche A1 59,4 x 84,1 cm Format visible 56,6 x 81,3 cm Format hors tout…" at bounding box center [686, 350] width 396 height 49
copy p "Format visible 56,6 x 81,3 cm Format hors tout H. 159,5 x L. 56,2 cm"
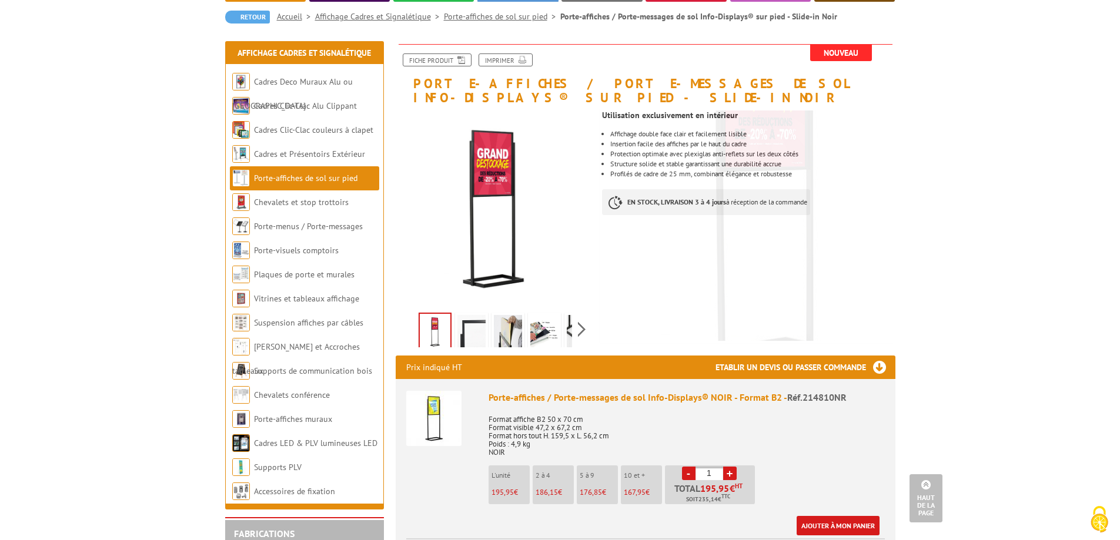
scroll to position [0, 0]
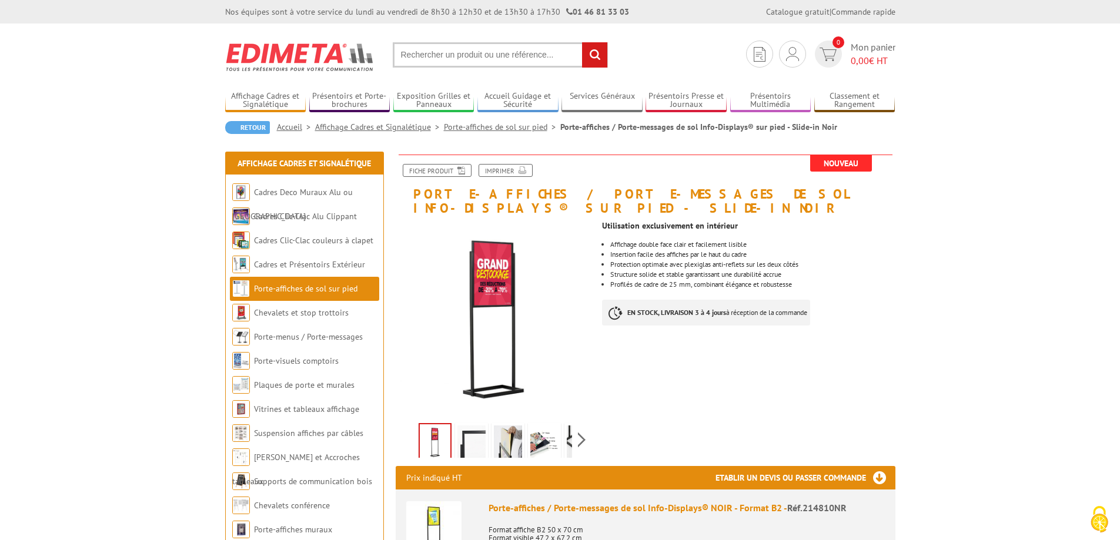
click at [464, 55] on input "text" at bounding box center [500, 54] width 215 height 25
paste input "215339NR"
type input "215339NR"
click at [582, 42] on input "rechercher" at bounding box center [594, 54] width 25 height 25
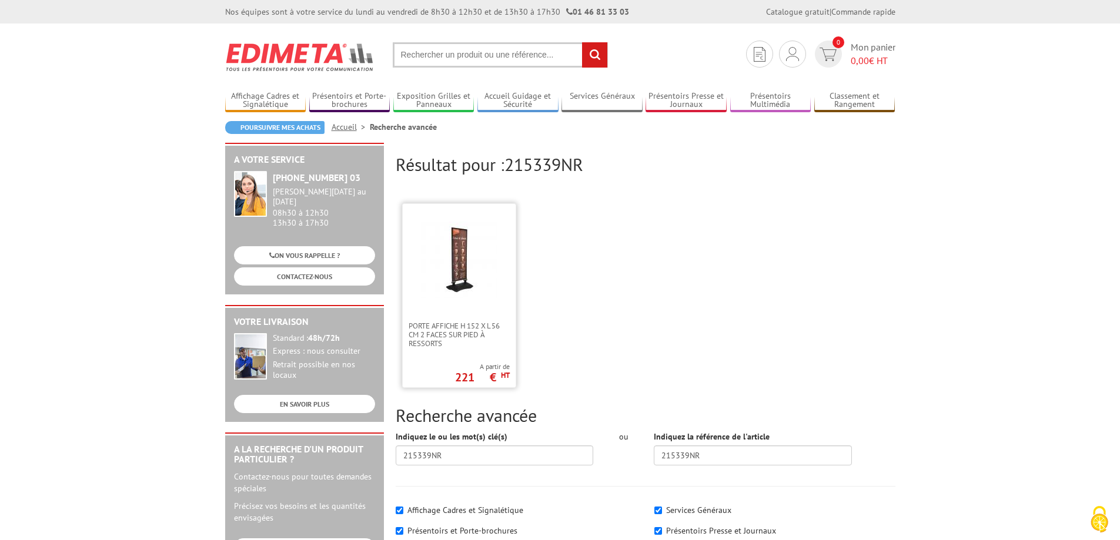
click at [471, 284] on img at bounding box center [459, 260] width 76 height 76
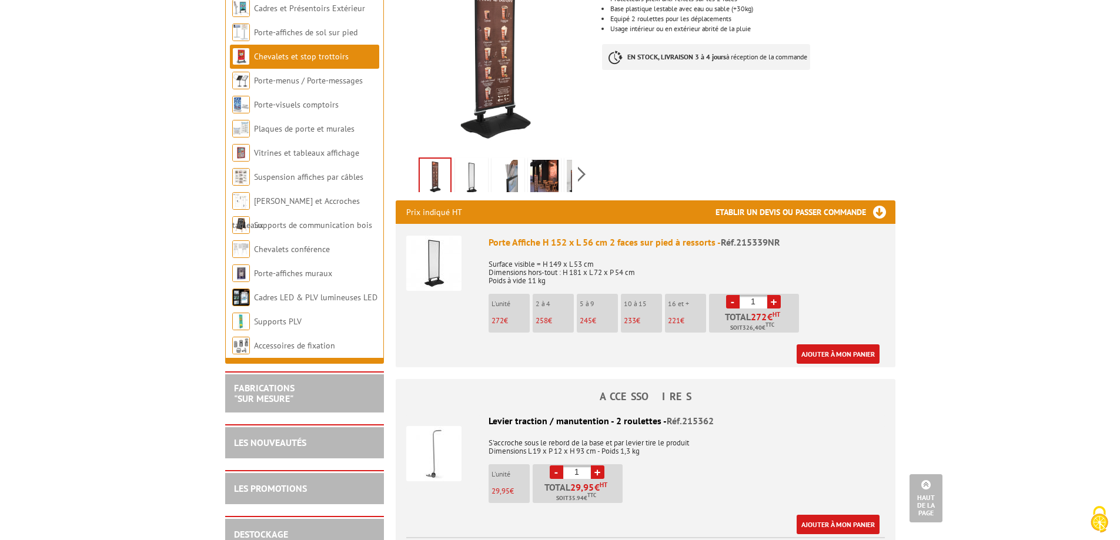
scroll to position [235, 0]
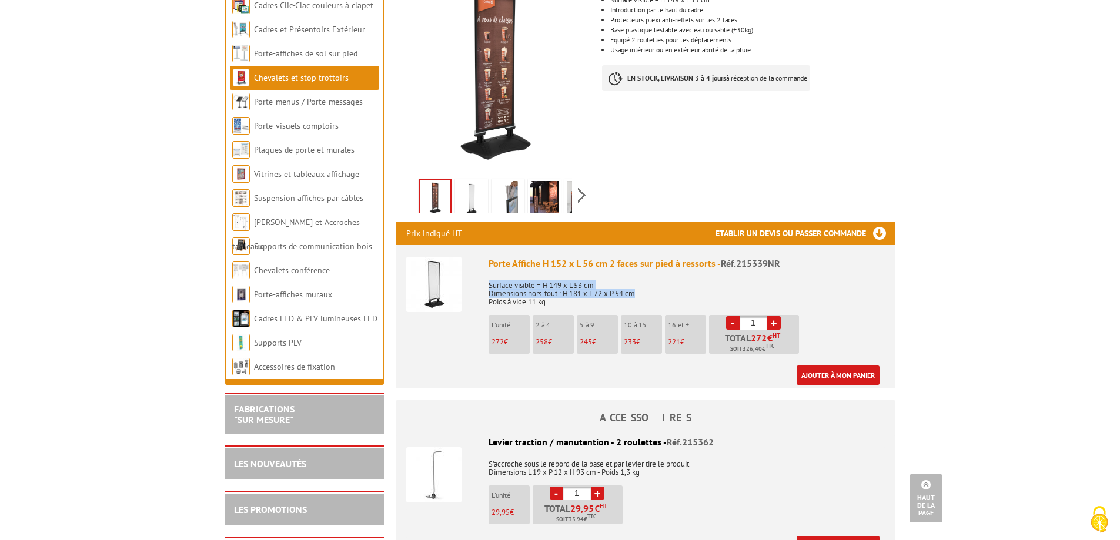
drag, startPoint x: 638, startPoint y: 280, endPoint x: 488, endPoint y: 274, distance: 150.0
click at [488, 274] on p "Surface visible = H 149 x L 53 cm Dimensions hors-tout : H 181 x L 72 x P 54 cm…" at bounding box center [686, 289] width 396 height 33
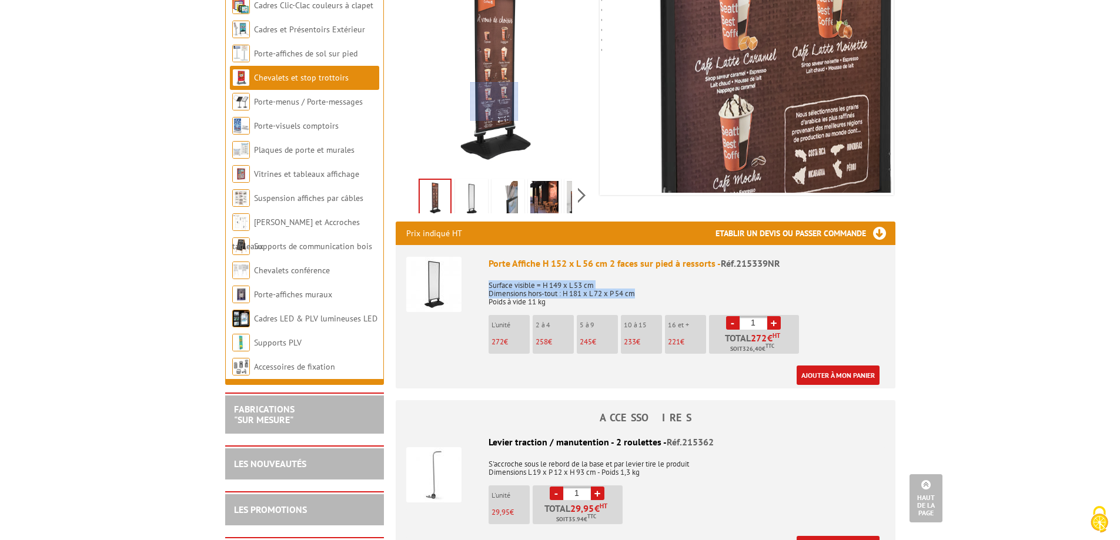
scroll to position [0, 0]
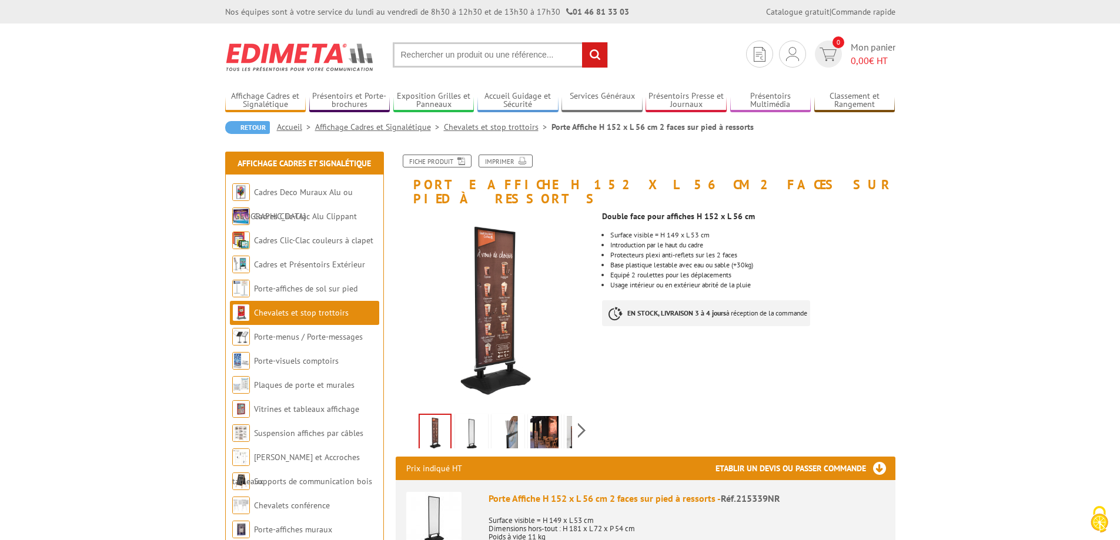
click at [465, 49] on input "text" at bounding box center [500, 54] width 215 height 25
paste input "213402"
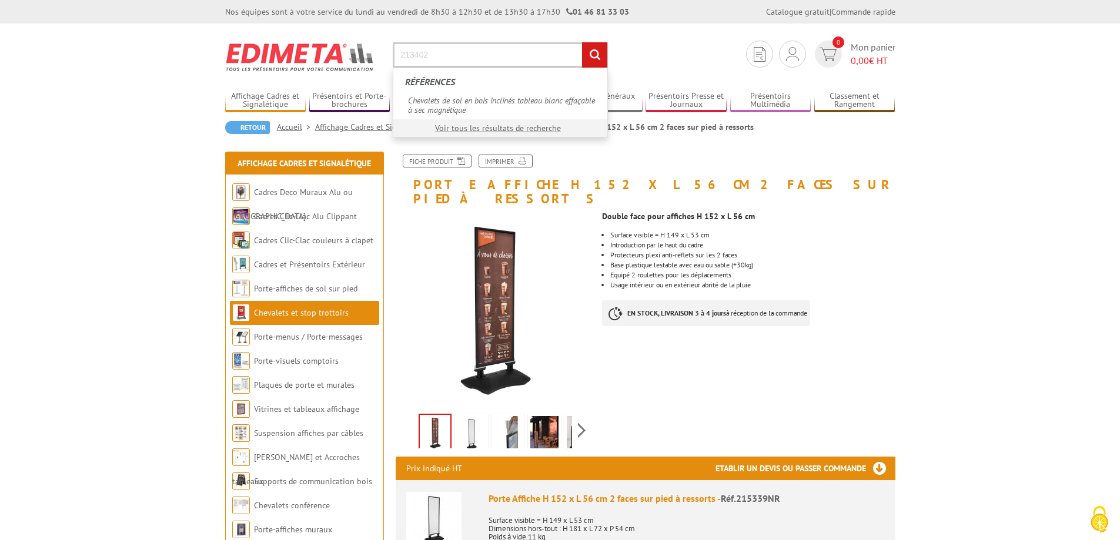
type input "213402"
click at [582, 42] on input "rechercher" at bounding box center [594, 54] width 25 height 25
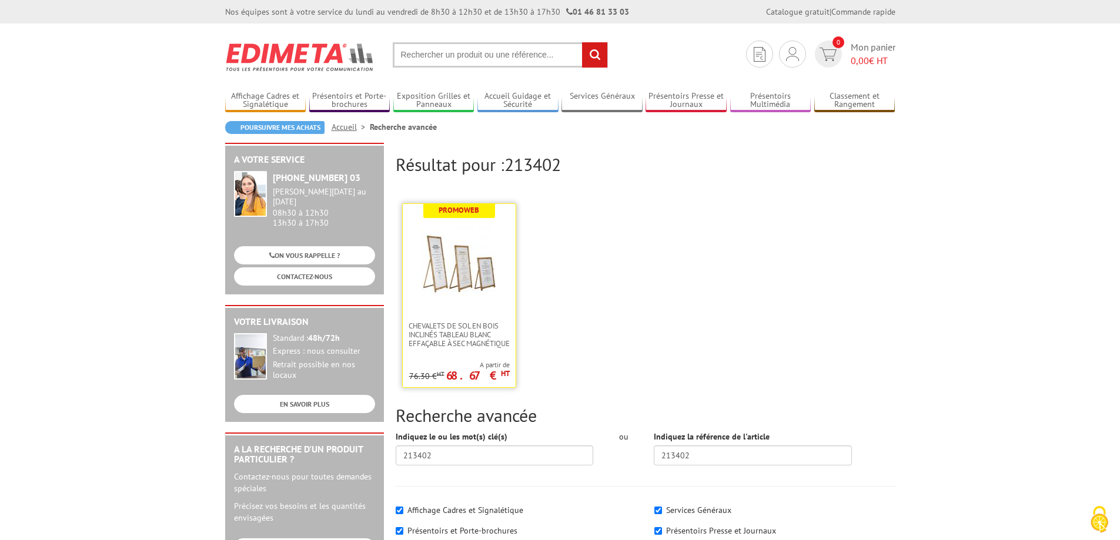
click at [494, 277] on img at bounding box center [459, 260] width 76 height 76
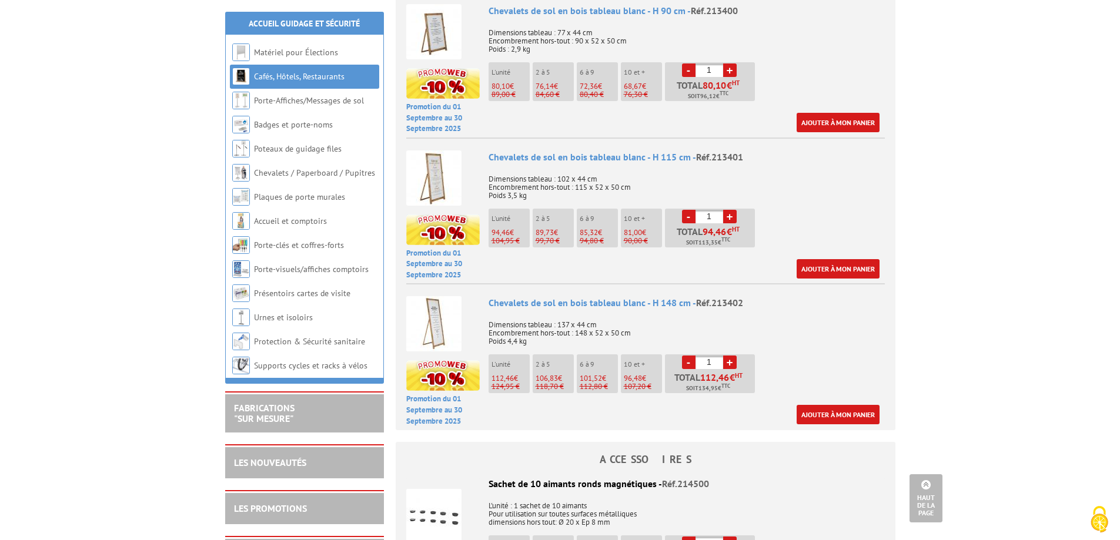
scroll to position [529, 0]
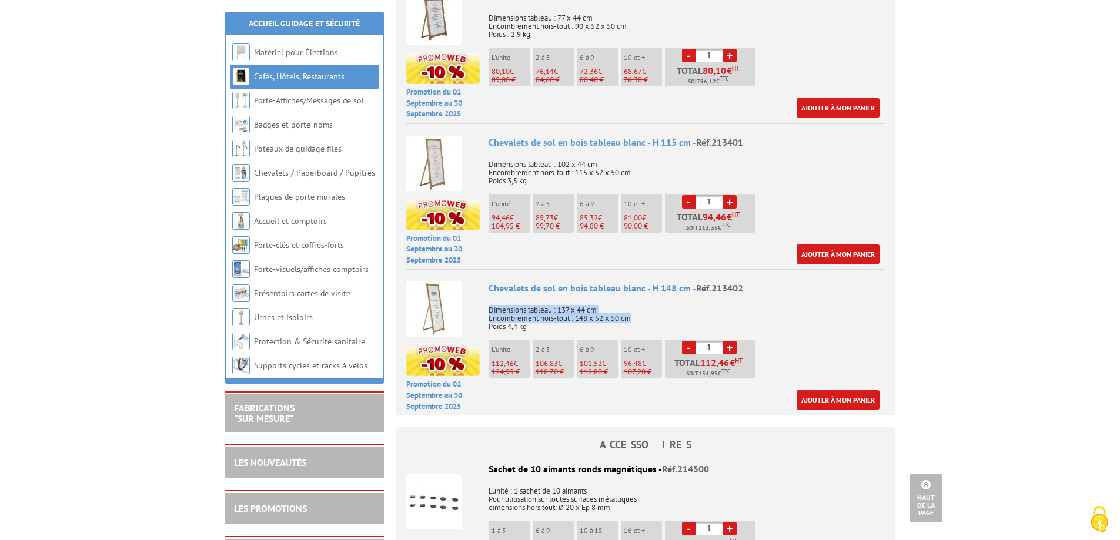
drag, startPoint x: 631, startPoint y: 306, endPoint x: 487, endPoint y: 297, distance: 144.3
click at [487, 297] on li "Promotion du [DATE] au [DATE] Chevalets de sol en bois tableau blanc - H 148 cm…" at bounding box center [645, 340] width 478 height 143
copy p "Dimensions tableau : 137 x 44 cm Encombrement hors-tout : 148 x 52 x 50 cm"
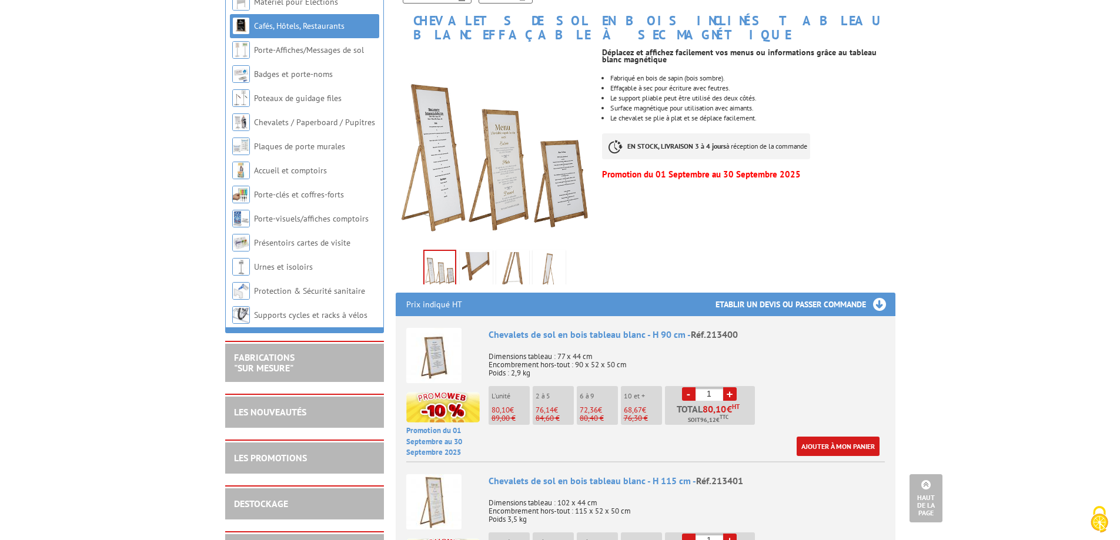
scroll to position [0, 0]
